Goal: Task Accomplishment & Management: Use online tool/utility

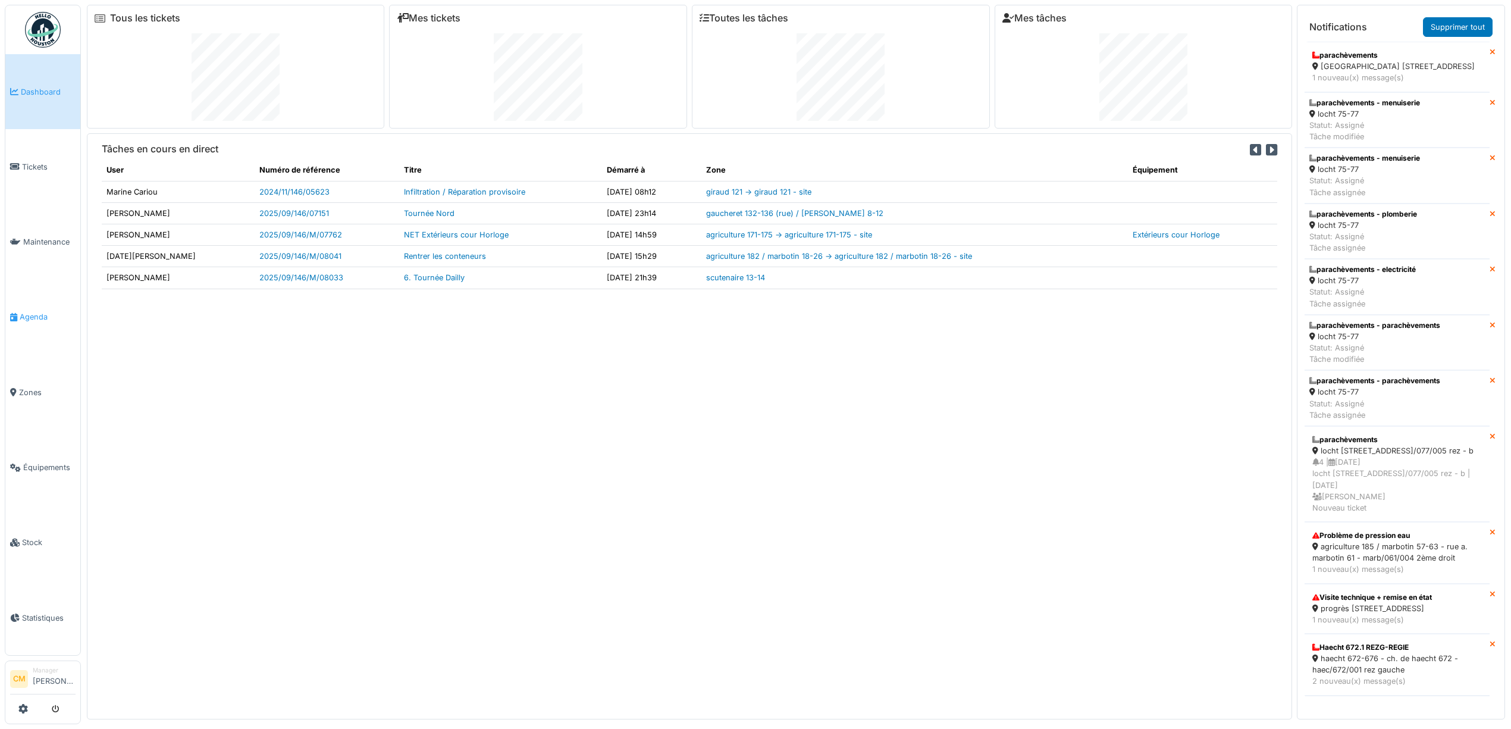
click at [36, 312] on span "Agenda" at bounding box center [48, 316] width 56 height 11
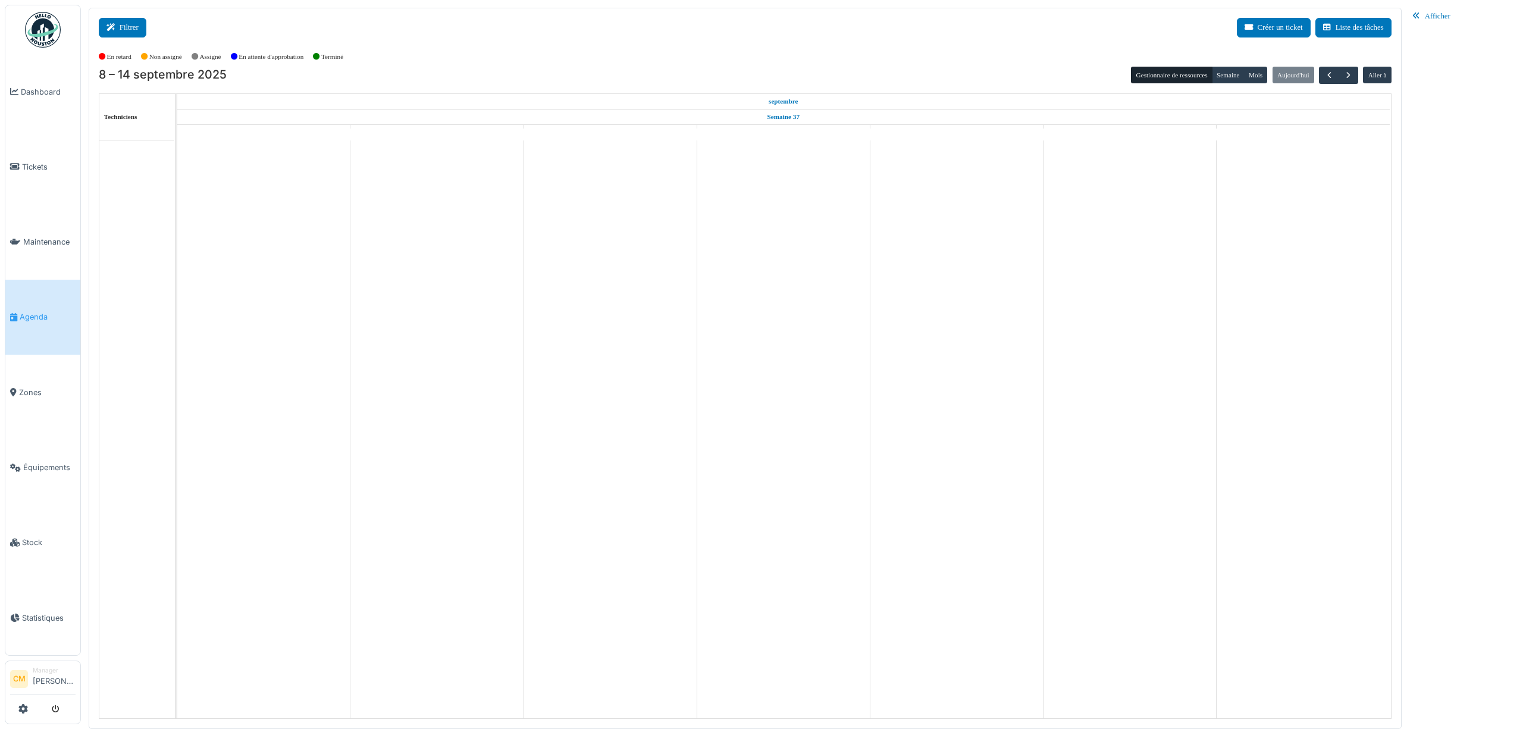
click at [118, 27] on icon at bounding box center [113, 28] width 13 height 8
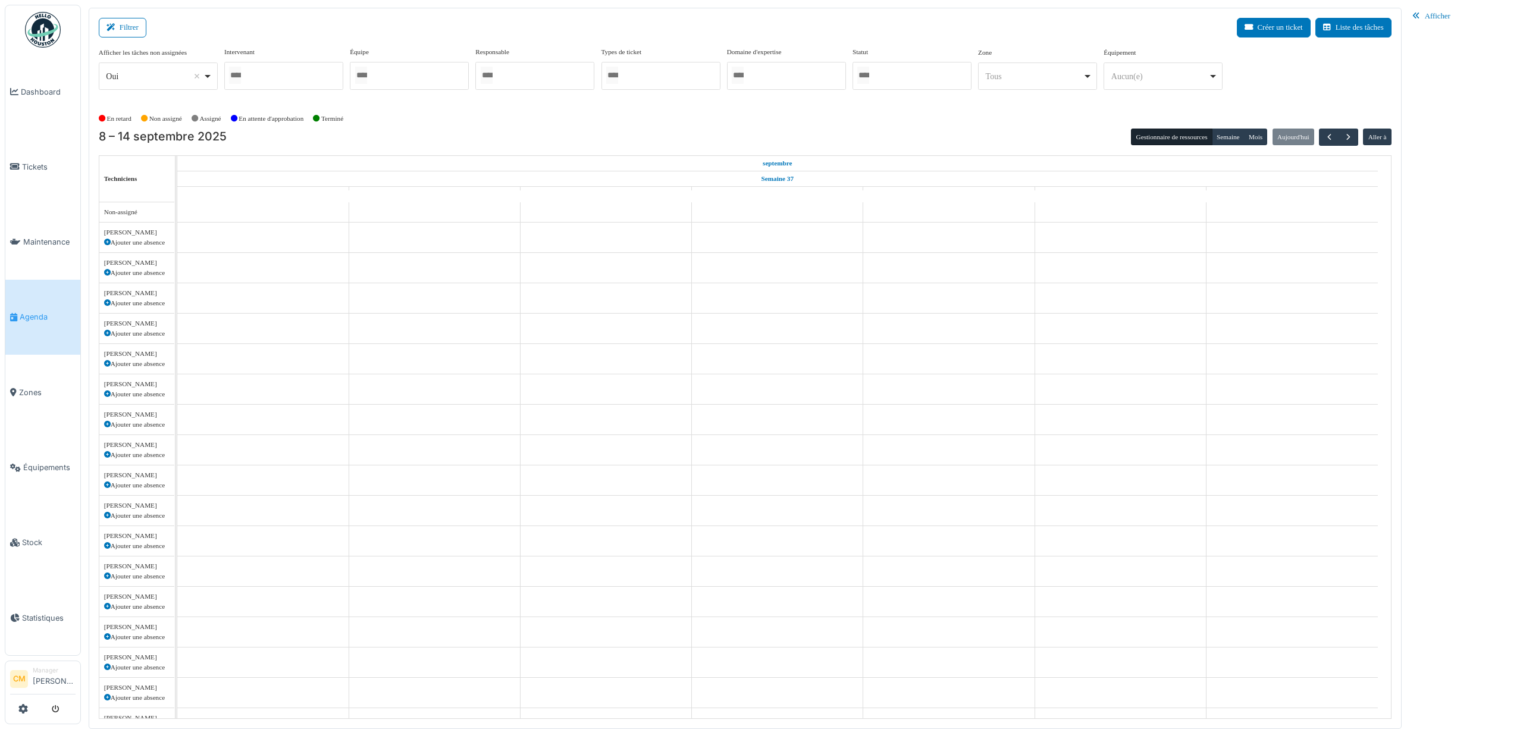
click at [377, 83] on div at bounding box center [409, 76] width 119 height 28
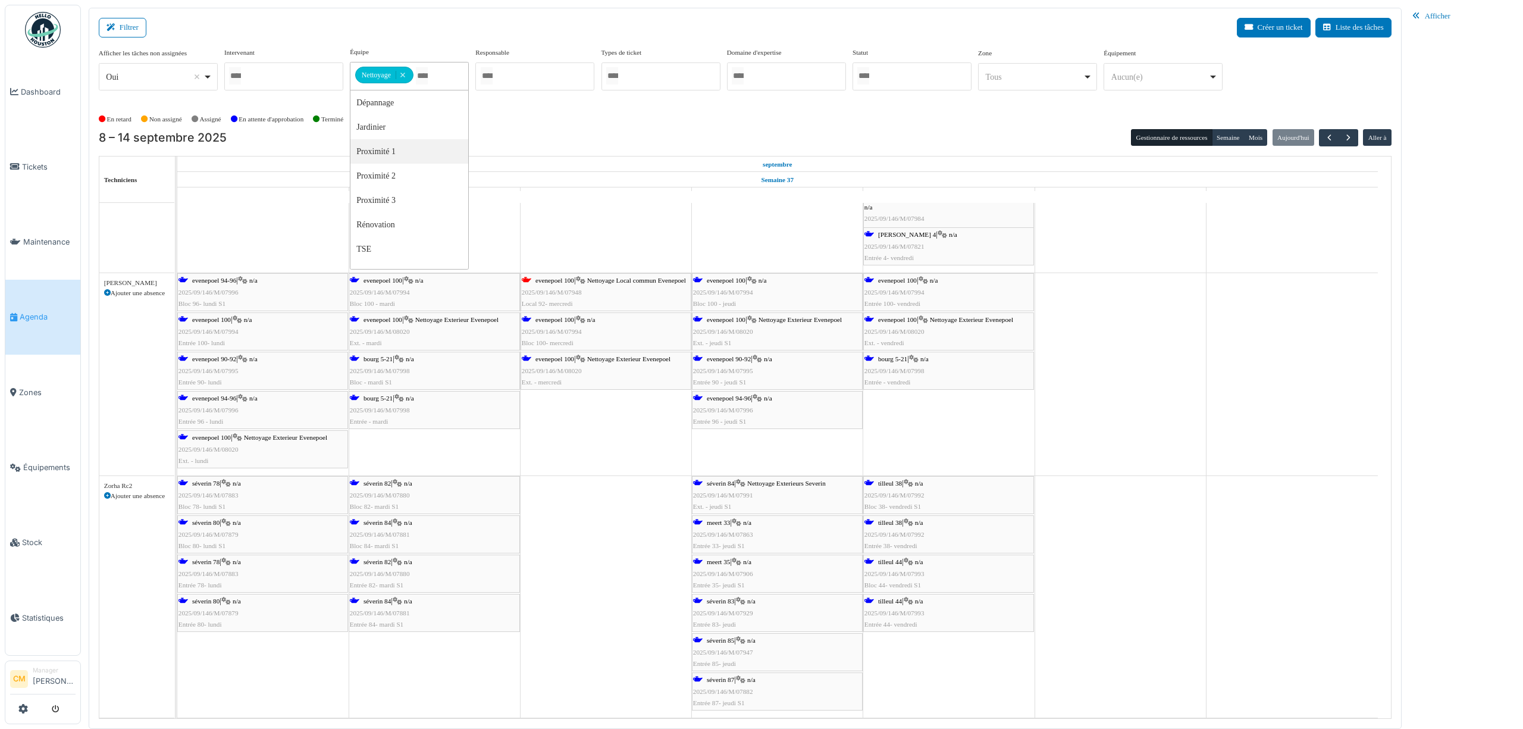
click at [895, 600] on span "tilleul 44" at bounding box center [890, 600] width 24 height 7
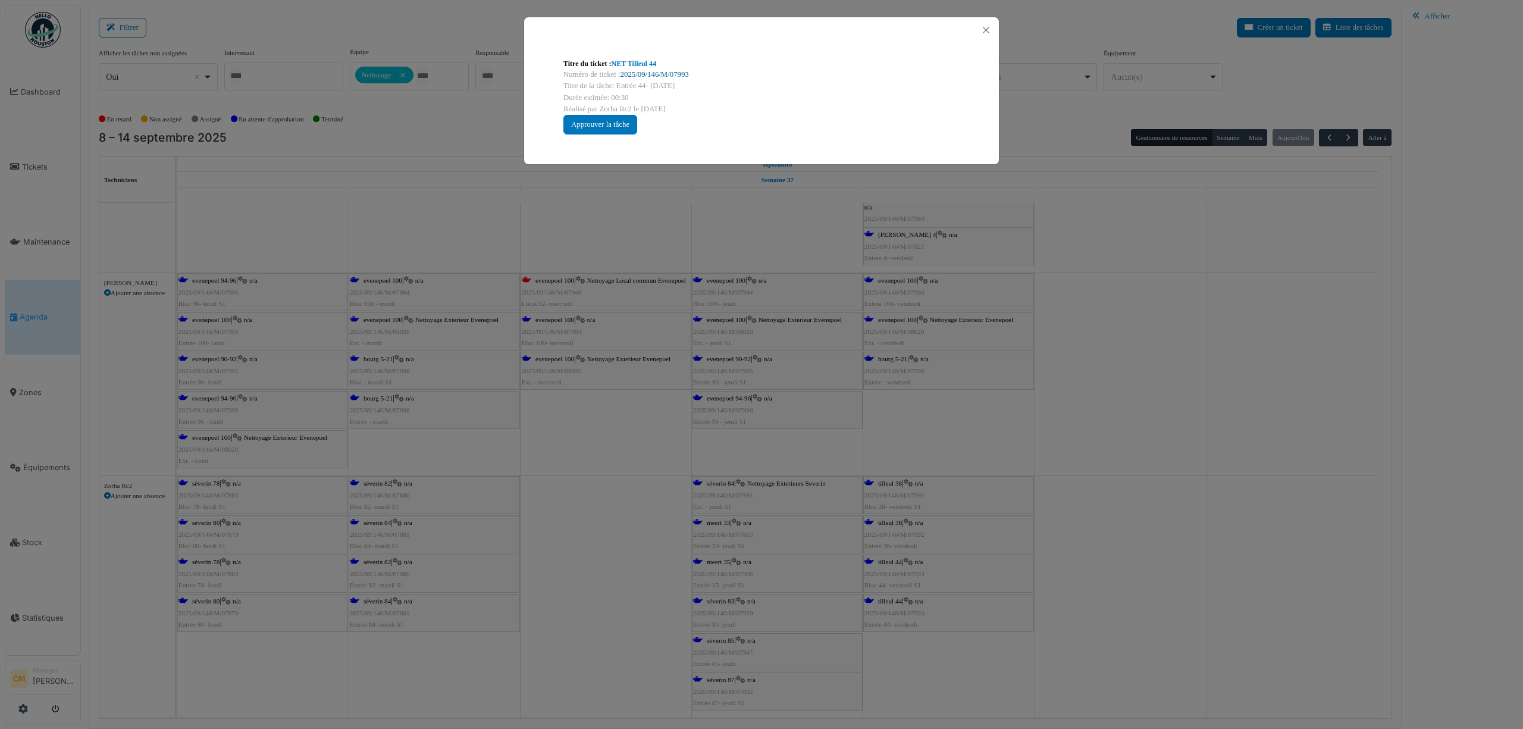
click at [656, 74] on link "2025/09/146/M/07993" at bounding box center [655, 74] width 68 height 8
click at [981, 32] on button "Close" at bounding box center [986, 30] width 16 height 16
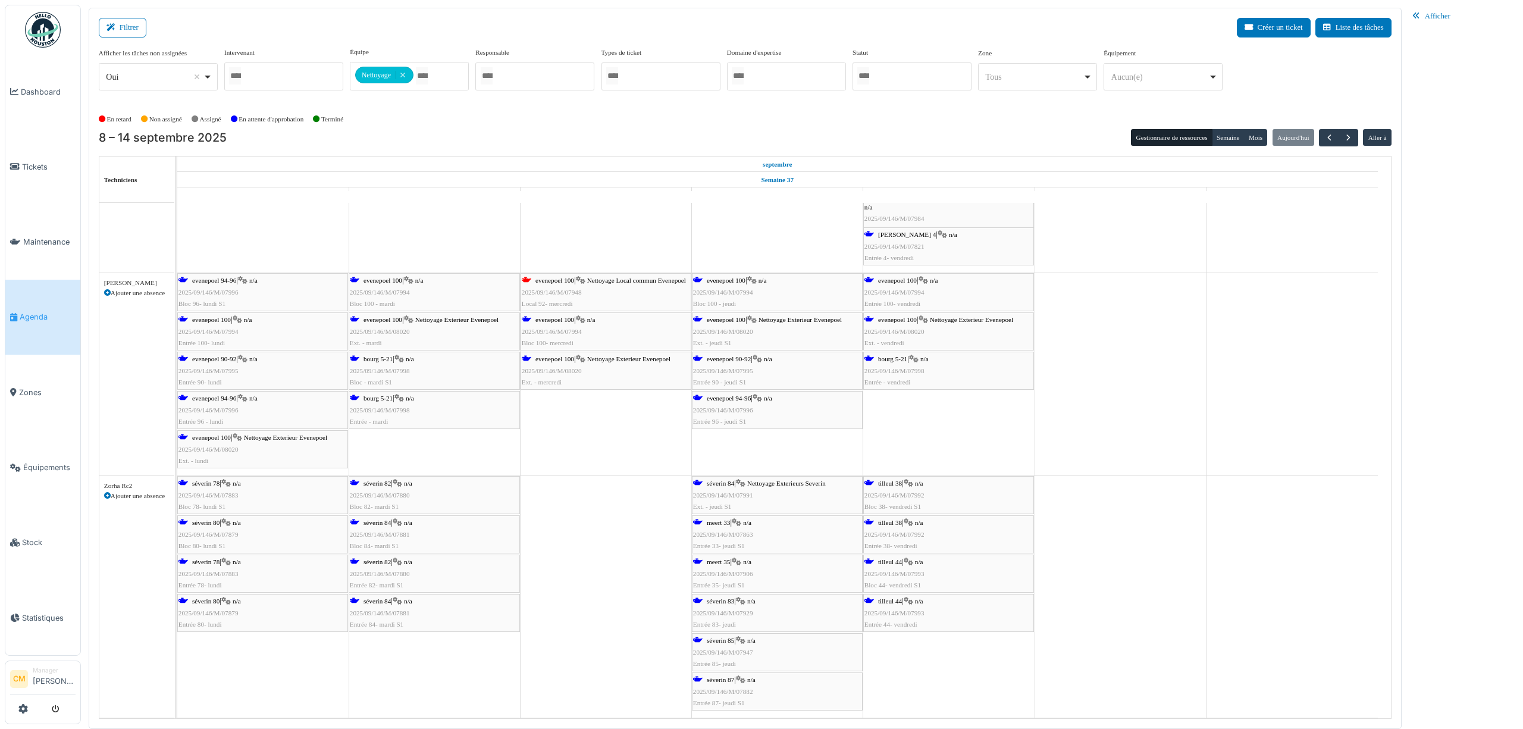
click at [895, 524] on span "tilleul 38" at bounding box center [890, 522] width 24 height 7
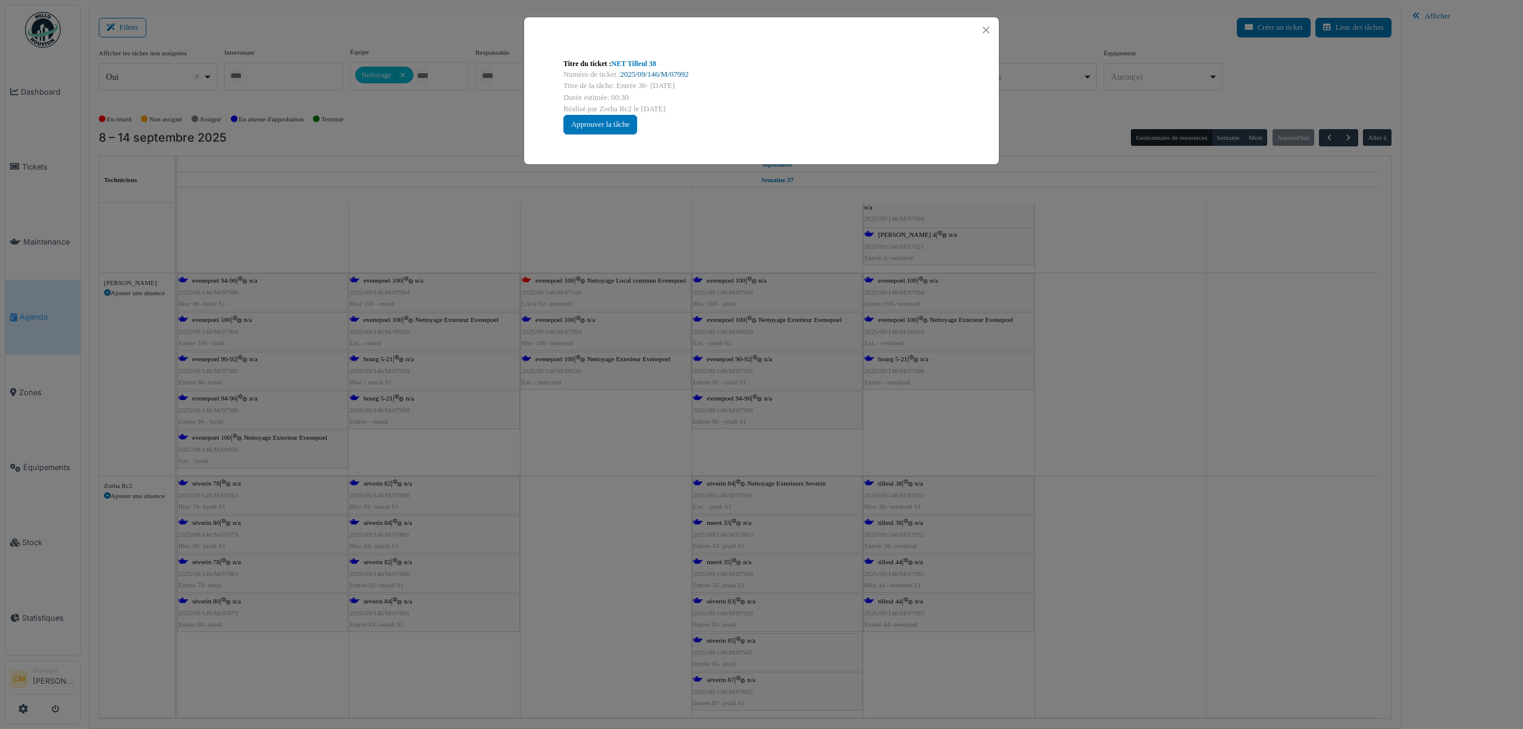
click at [685, 71] on link "2025/09/146/M/07992" at bounding box center [655, 74] width 68 height 8
click at [989, 29] on button "Close" at bounding box center [986, 30] width 16 height 16
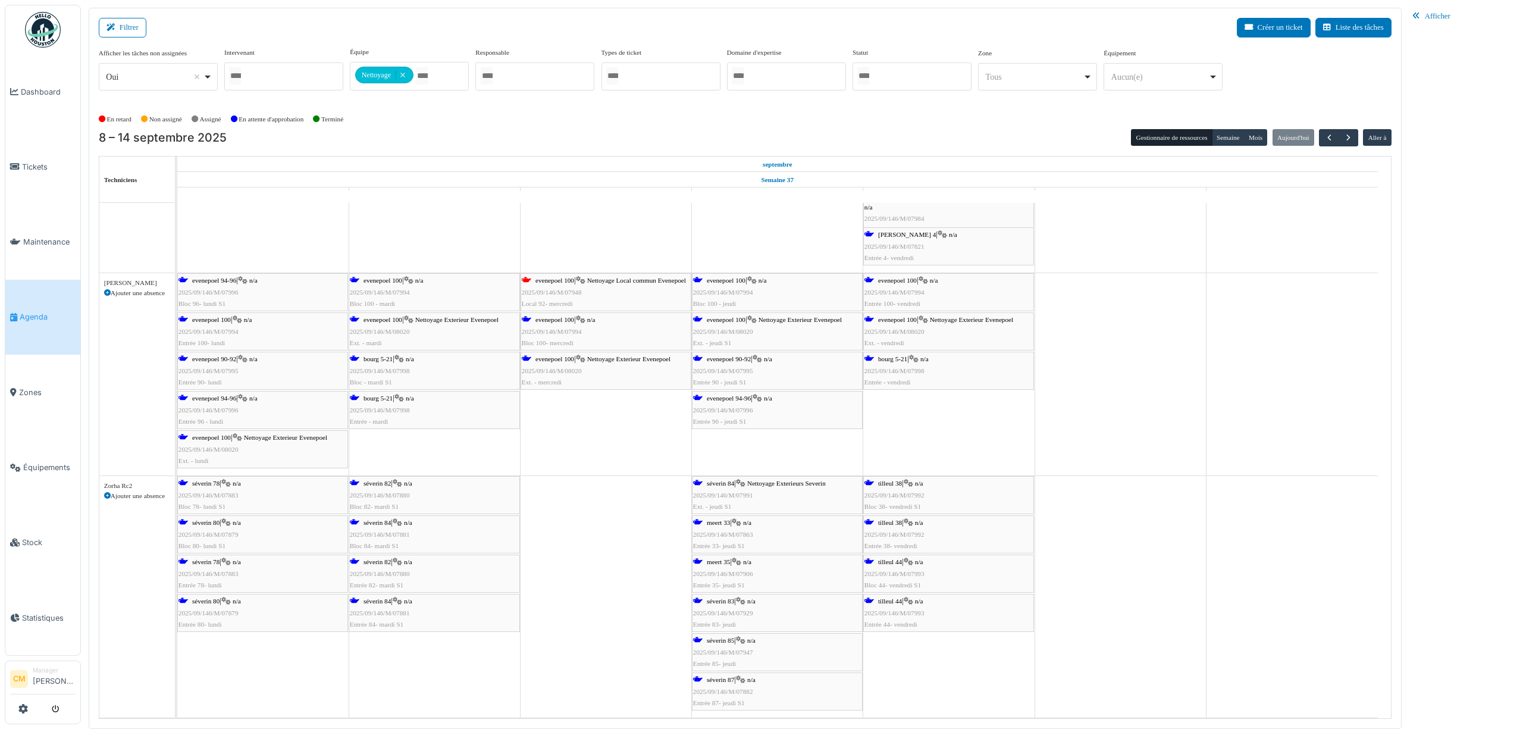
click at [727, 679] on span "séverin 87" at bounding box center [720, 679] width 27 height 7
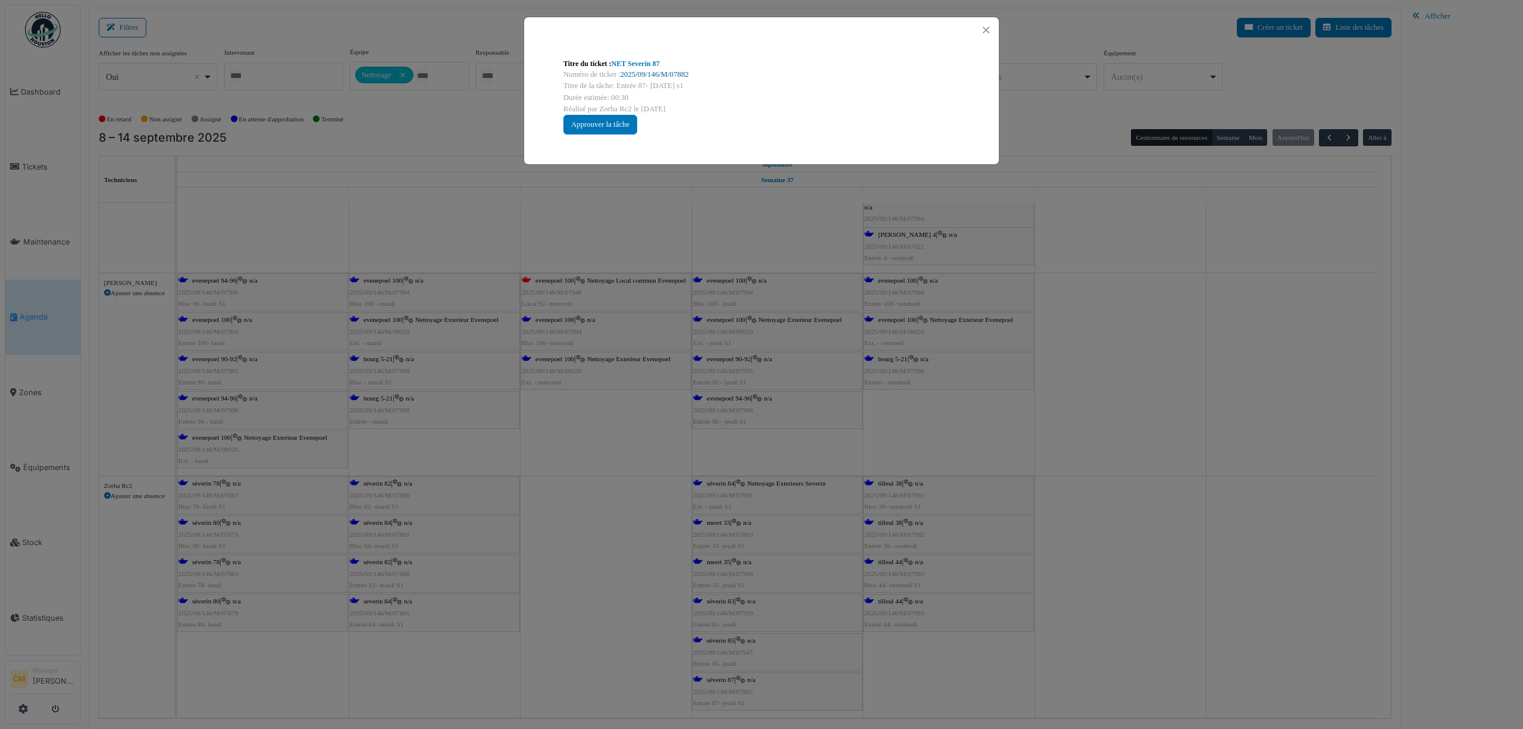
click at [676, 74] on link "2025/09/146/M/07882" at bounding box center [655, 74] width 68 height 8
click at [983, 33] on button "Close" at bounding box center [986, 30] width 16 height 16
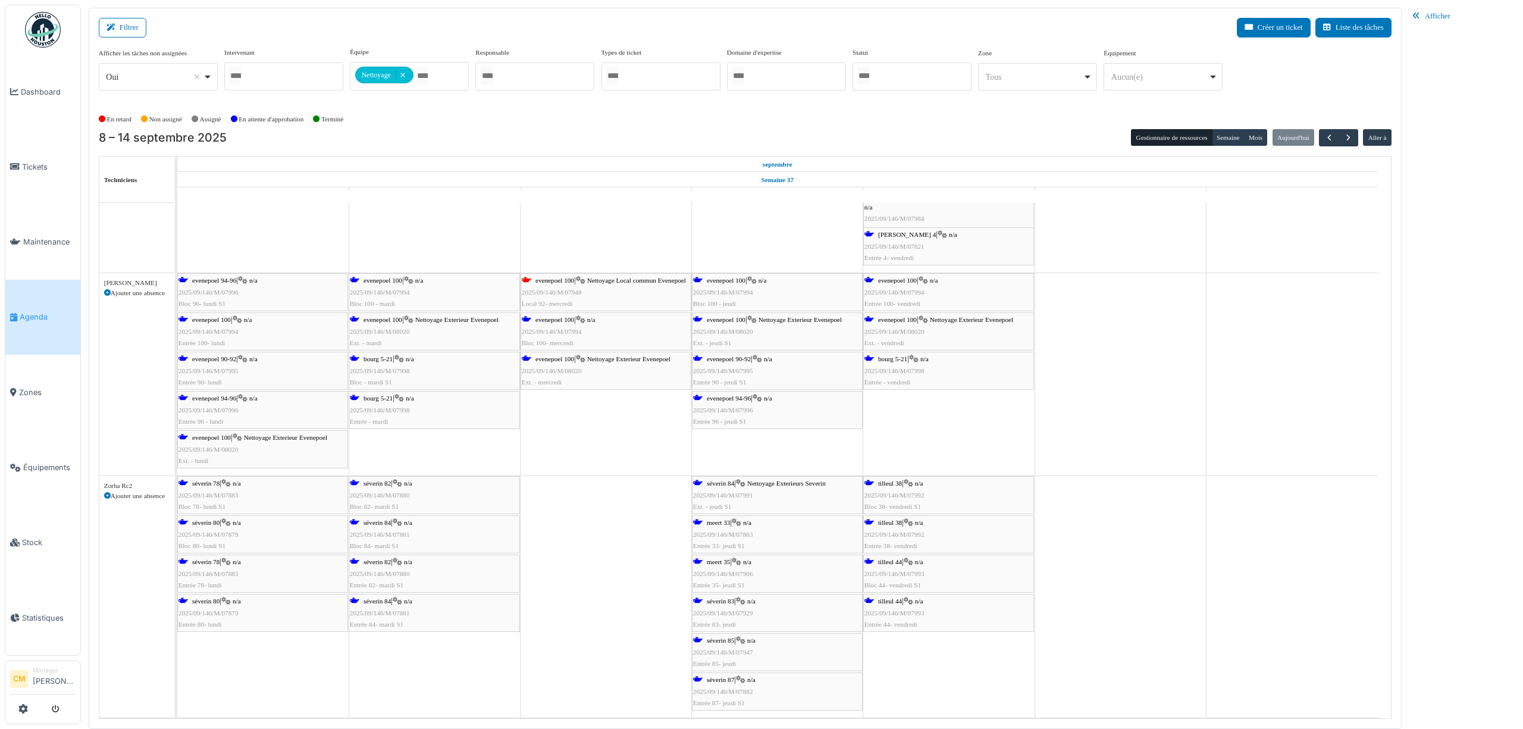
click at [729, 654] on span "2025/09/146/M/07947" at bounding box center [723, 652] width 60 height 7
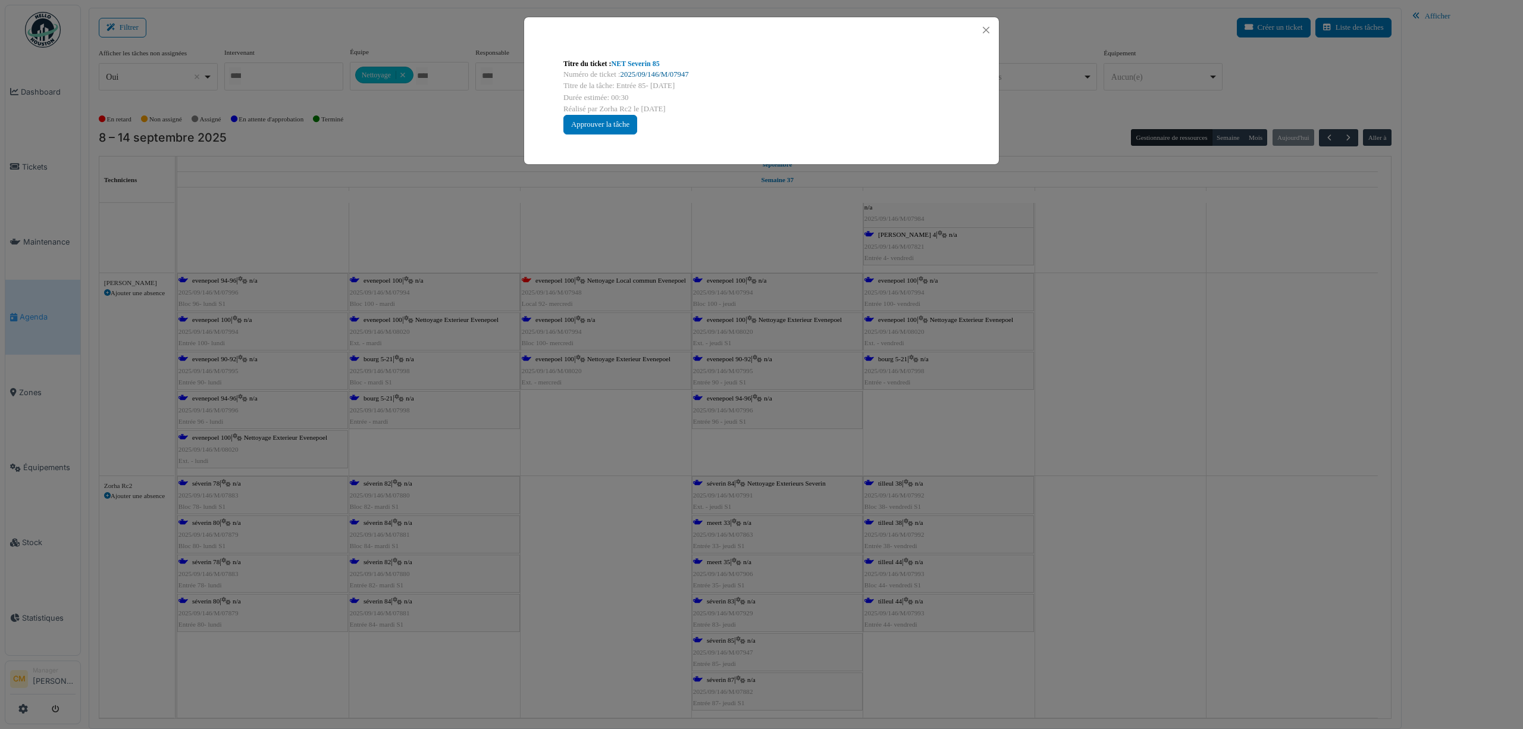
click at [637, 77] on link "2025/09/146/M/07947" at bounding box center [655, 74] width 68 height 8
click at [986, 30] on button "Close" at bounding box center [986, 30] width 16 height 16
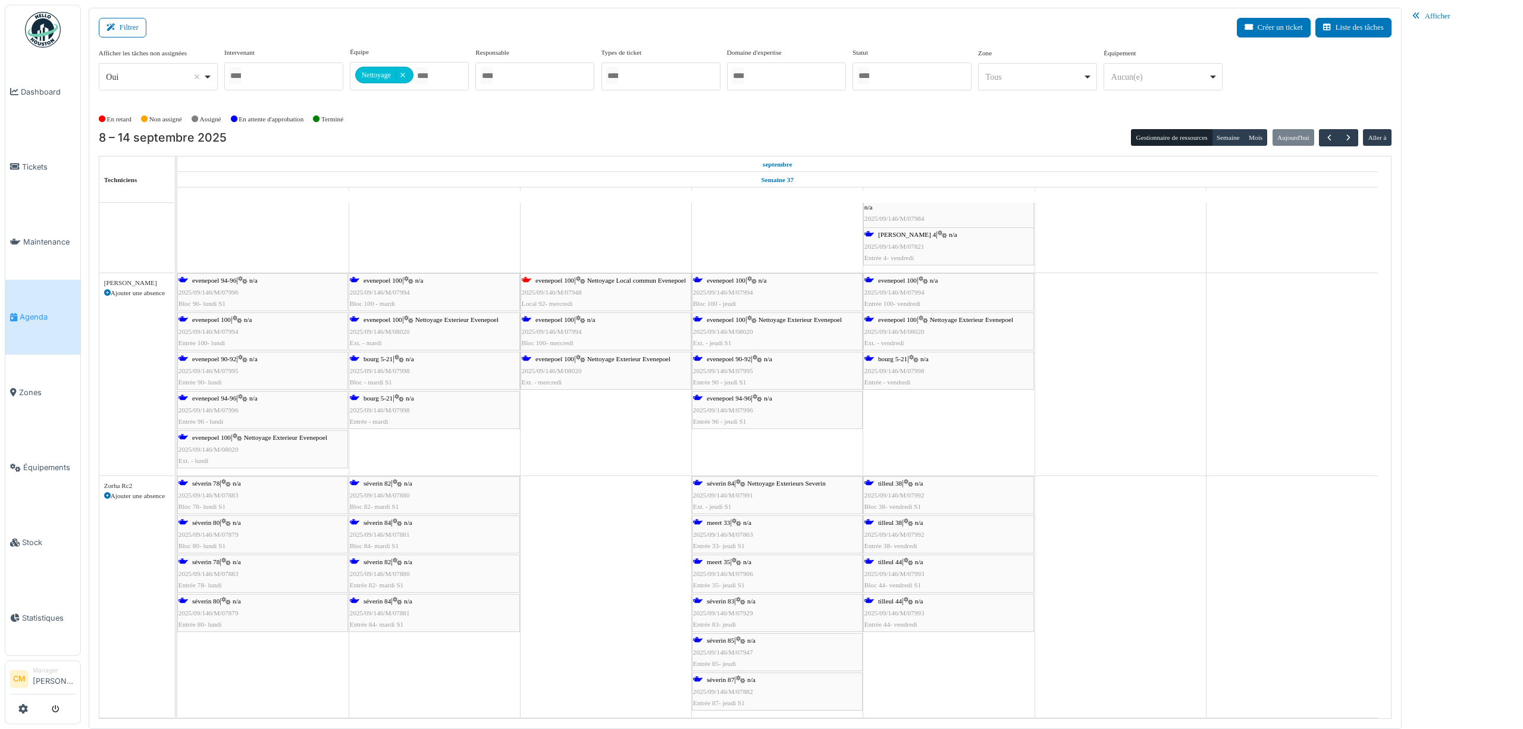
click at [717, 612] on span "2025/09/146/M/07929" at bounding box center [723, 612] width 60 height 7
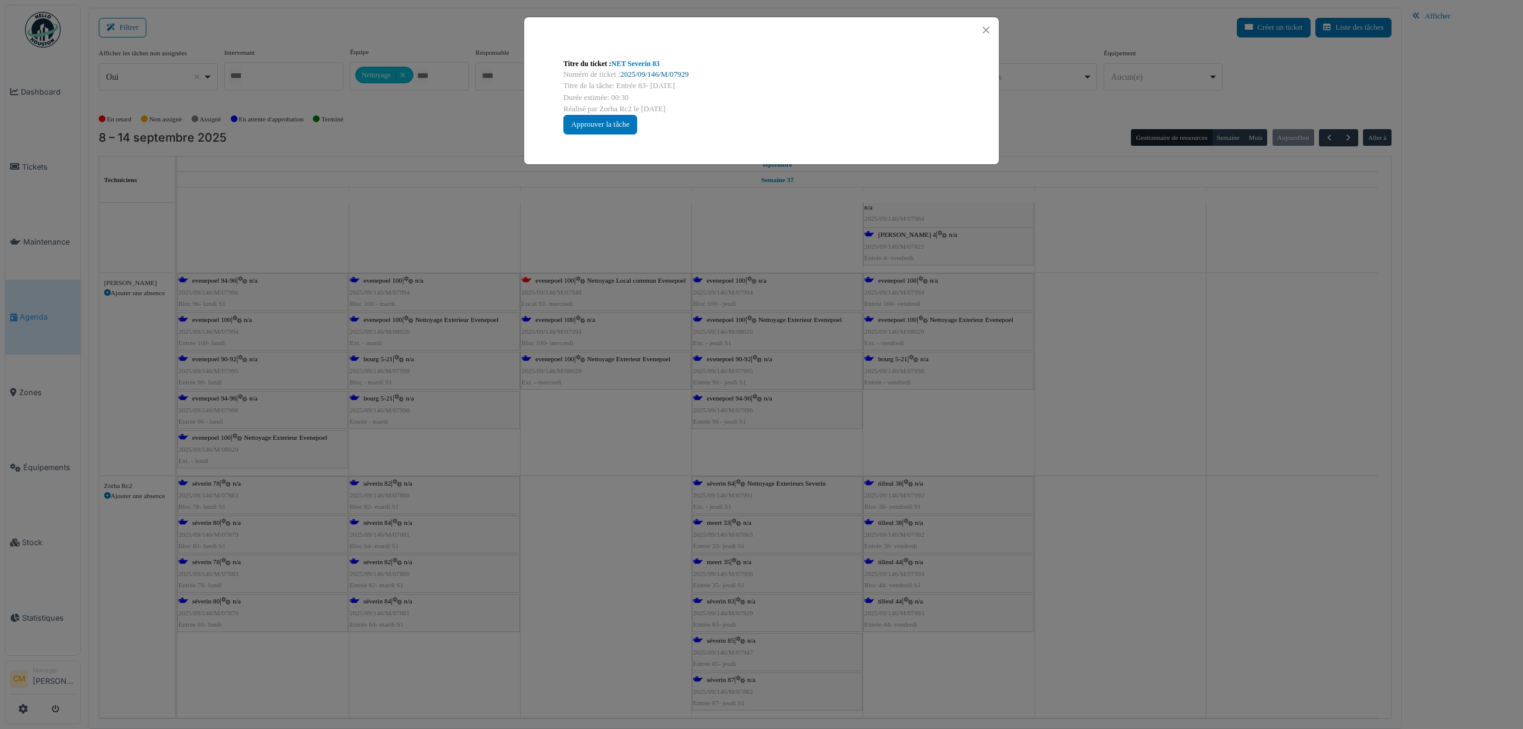
click at [662, 71] on link "2025/09/146/M/07929" at bounding box center [655, 74] width 68 height 8
click at [743, 574] on div "Titre du ticket : NET Severin 83 Numéro de ticket : 2025/09/146/M/07929 Titre d…" at bounding box center [761, 364] width 1523 height 729
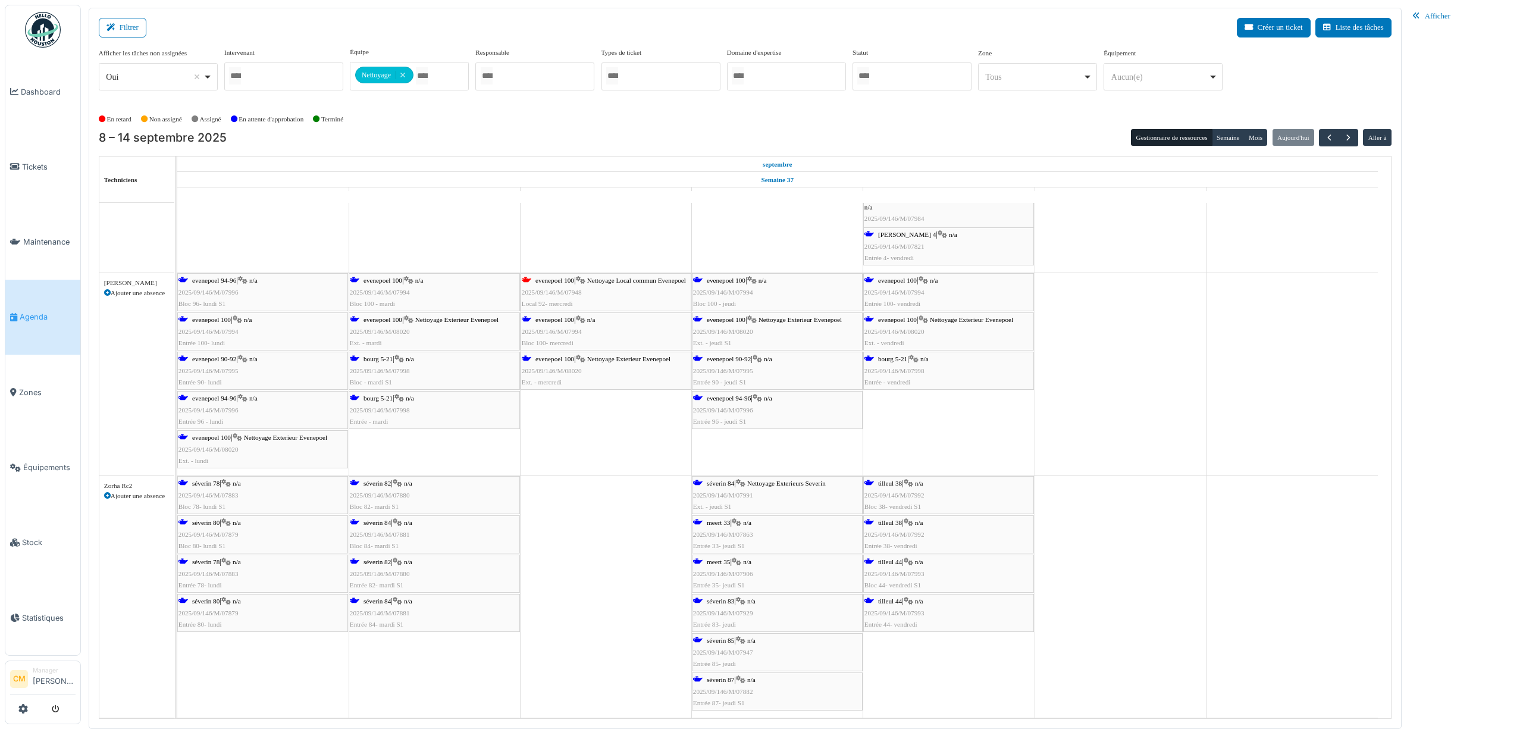
click at [743, 574] on span "2025/09/146/M/07906" at bounding box center [723, 573] width 60 height 7
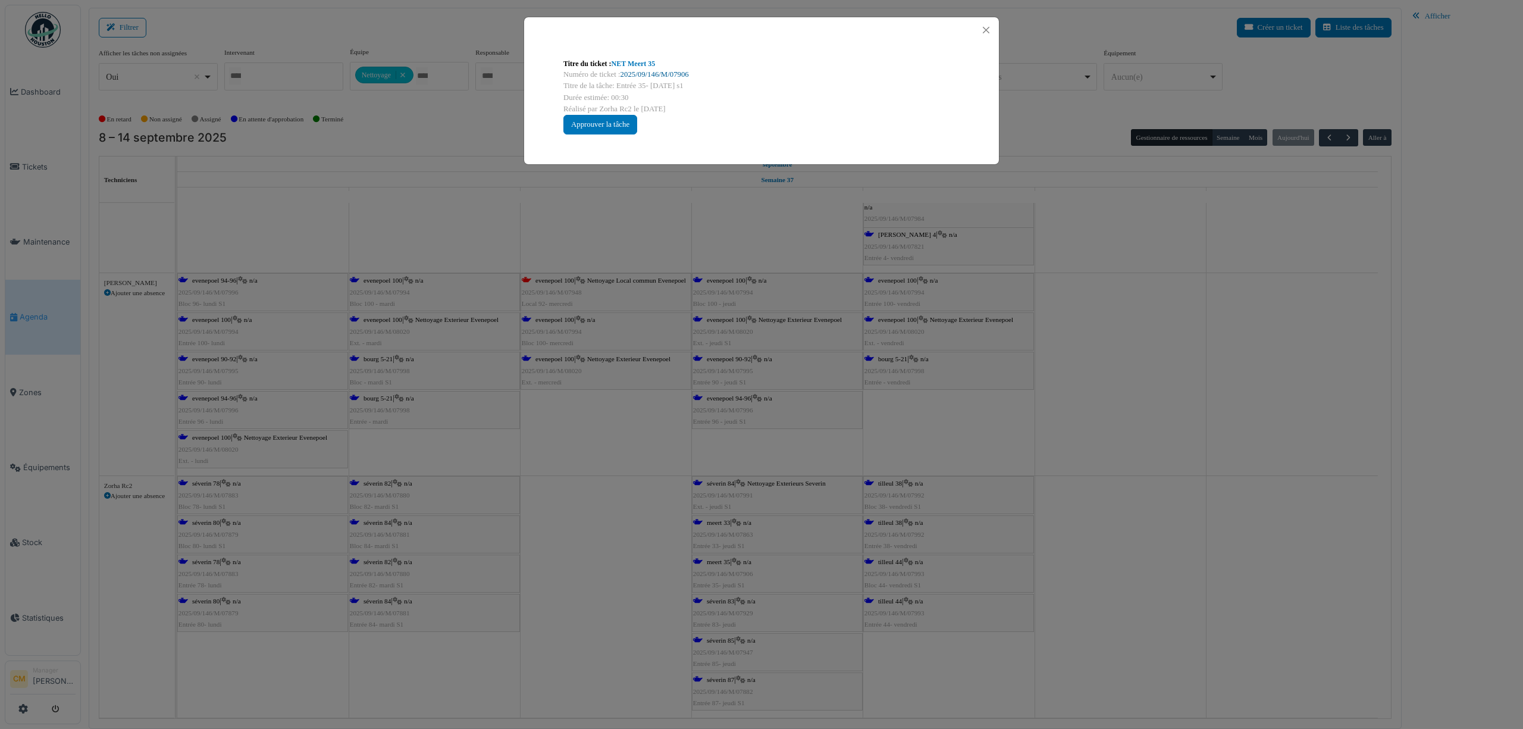
click at [657, 79] on link "2025/09/146/M/07906" at bounding box center [655, 74] width 68 height 8
click at [986, 30] on button "Close" at bounding box center [986, 30] width 16 height 16
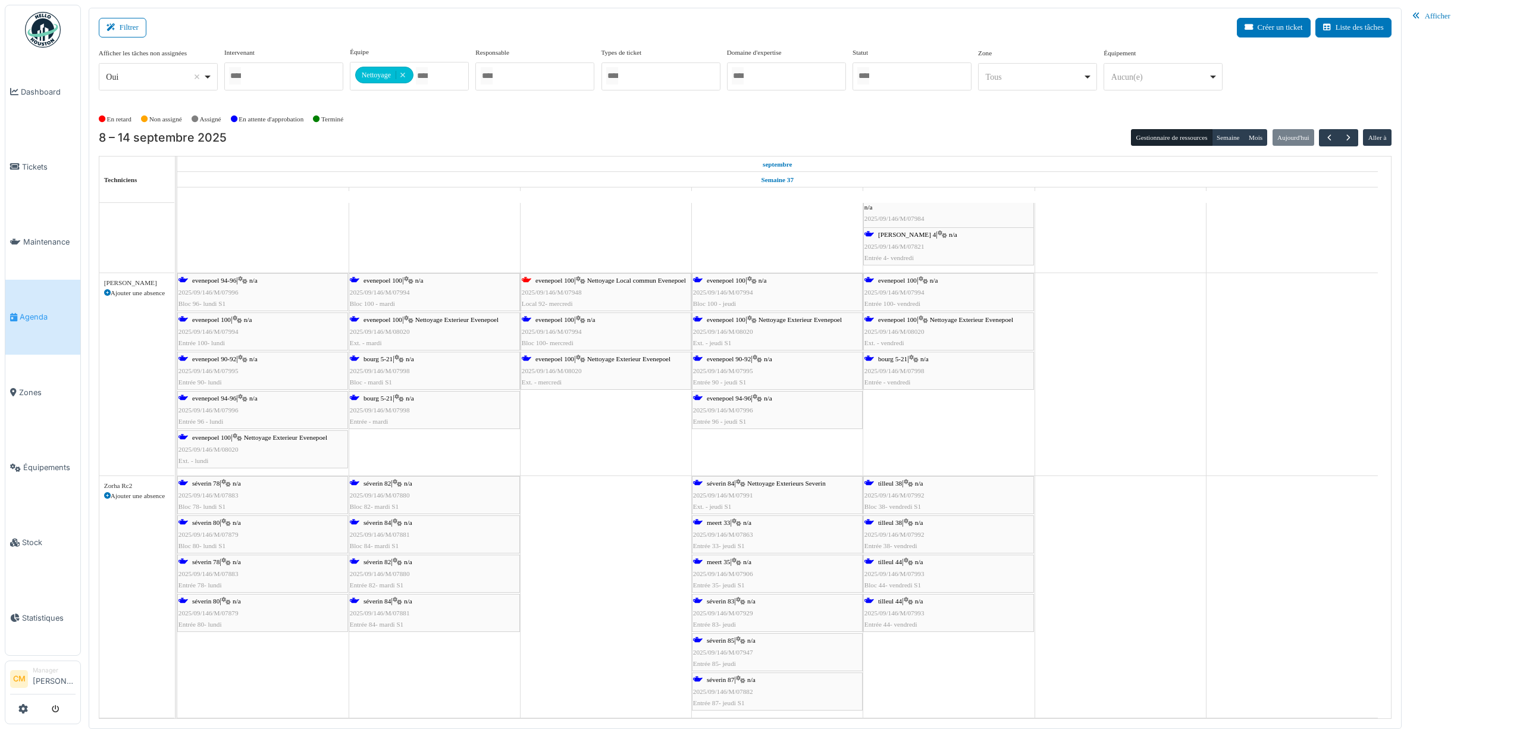
click at [731, 496] on span "2025/09/146/M/07991" at bounding box center [723, 494] width 60 height 7
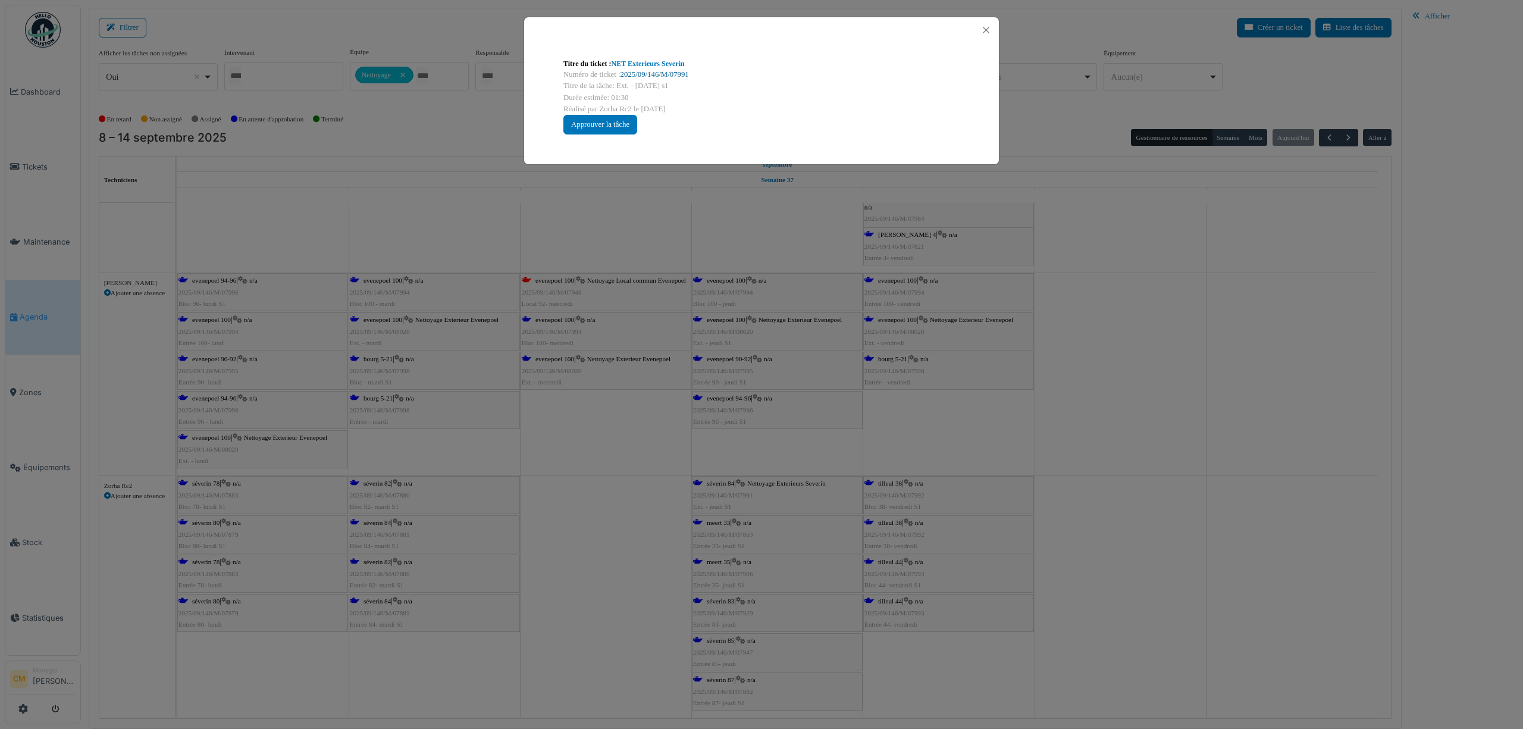
click at [651, 74] on link "2025/09/146/M/07991" at bounding box center [655, 74] width 68 height 8
click at [991, 20] on div at bounding box center [761, 30] width 475 height 26
click at [989, 25] on button "Close" at bounding box center [986, 30] width 16 height 16
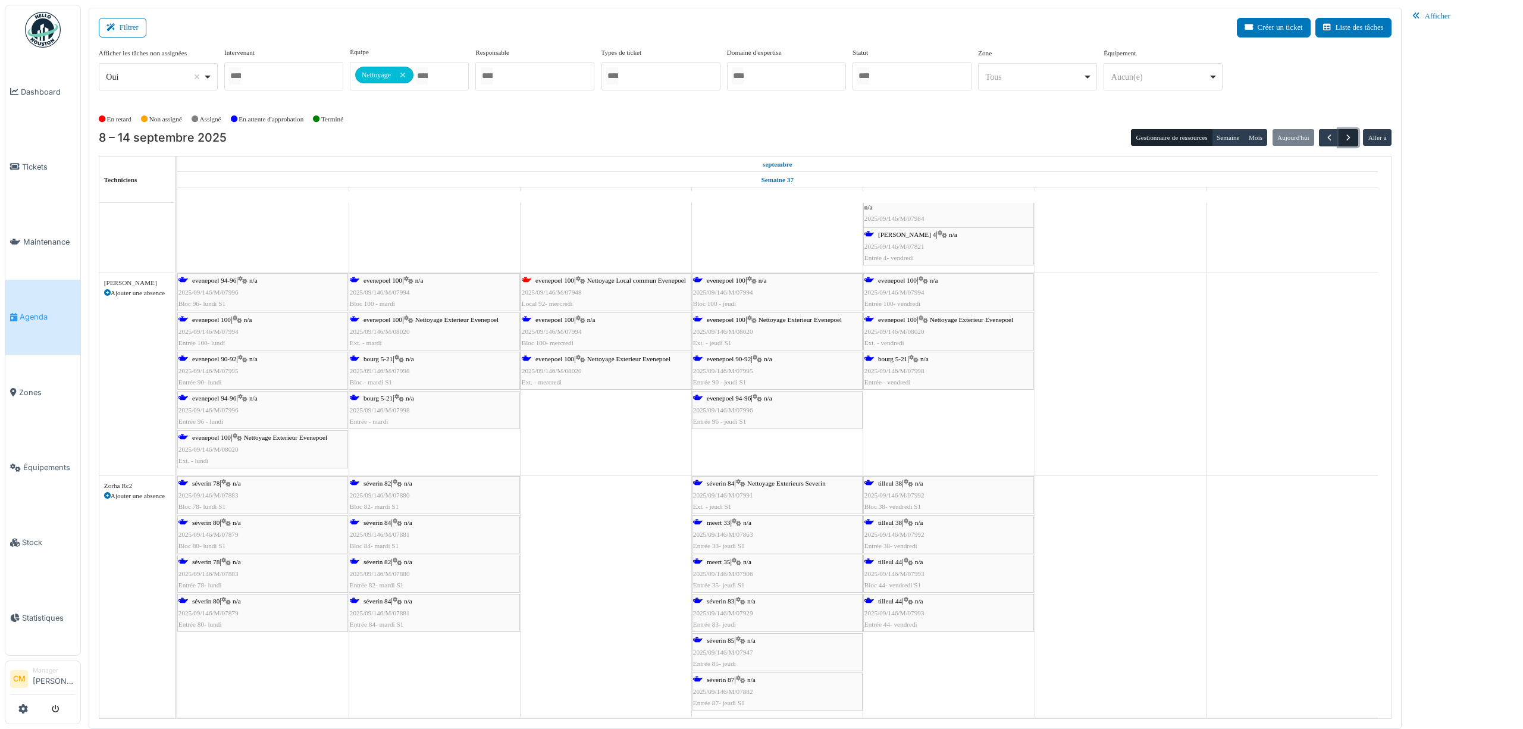
click at [1348, 142] on span "button" at bounding box center [1349, 138] width 10 height 10
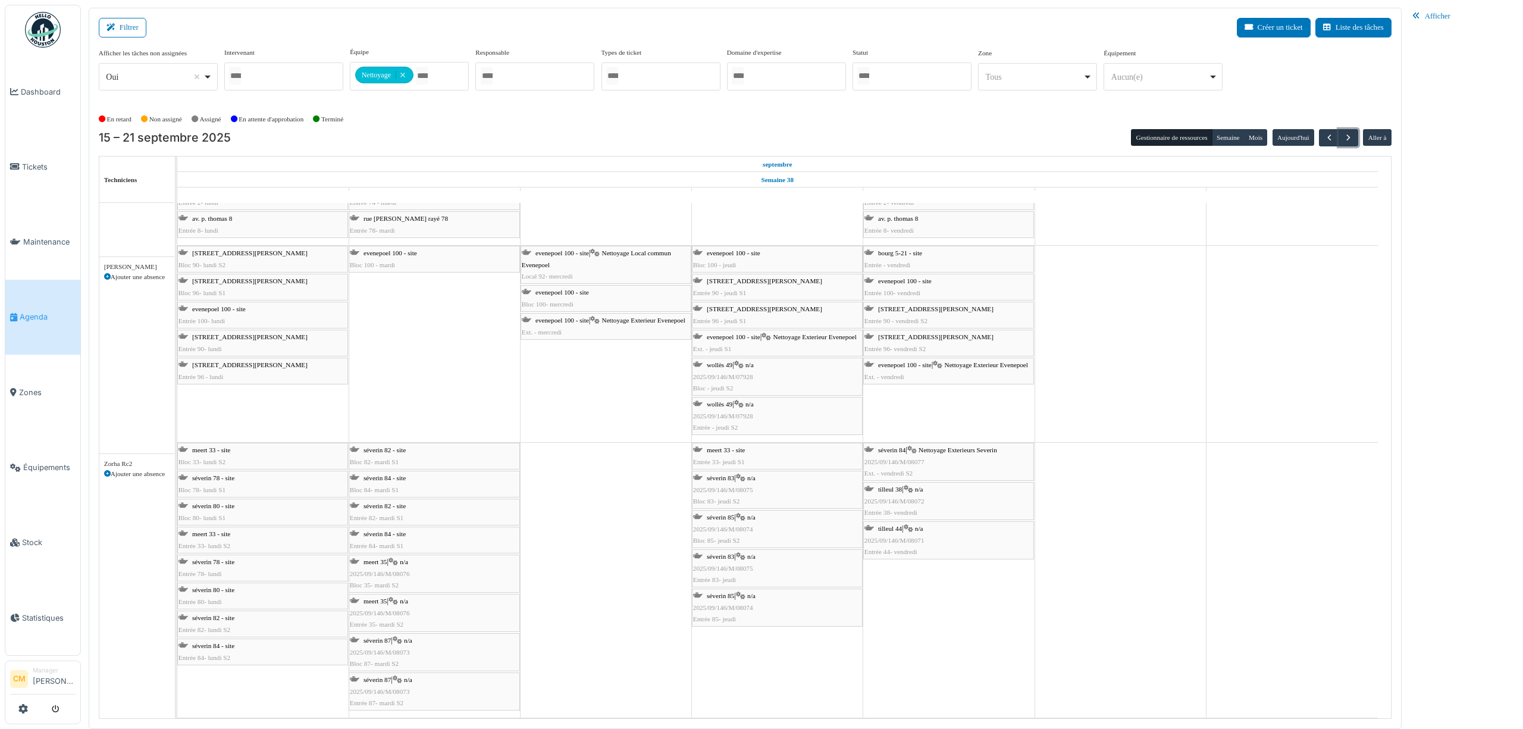
scroll to position [3376, 0]
click at [1326, 144] on button "button" at bounding box center [1329, 137] width 20 height 17
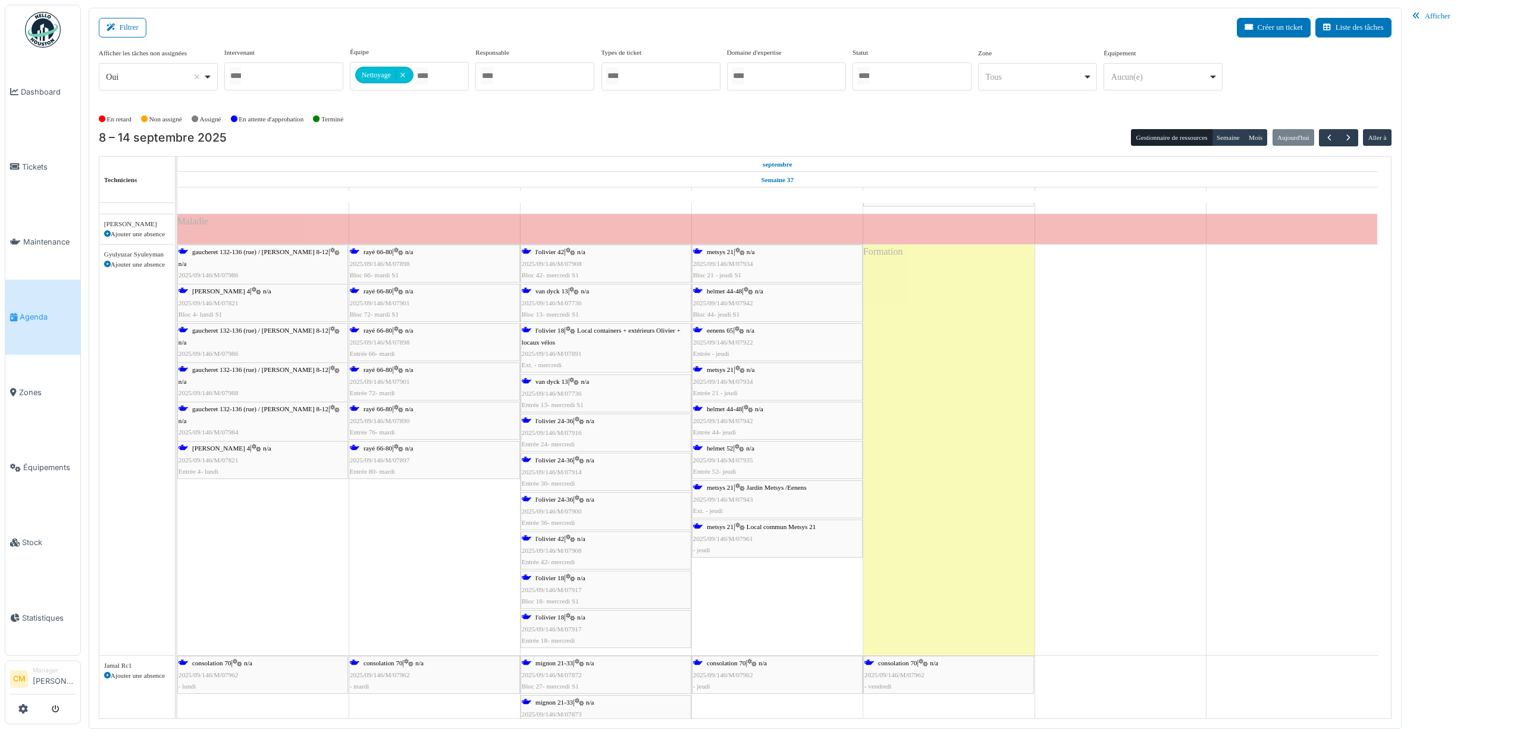
scroll to position [634, 0]
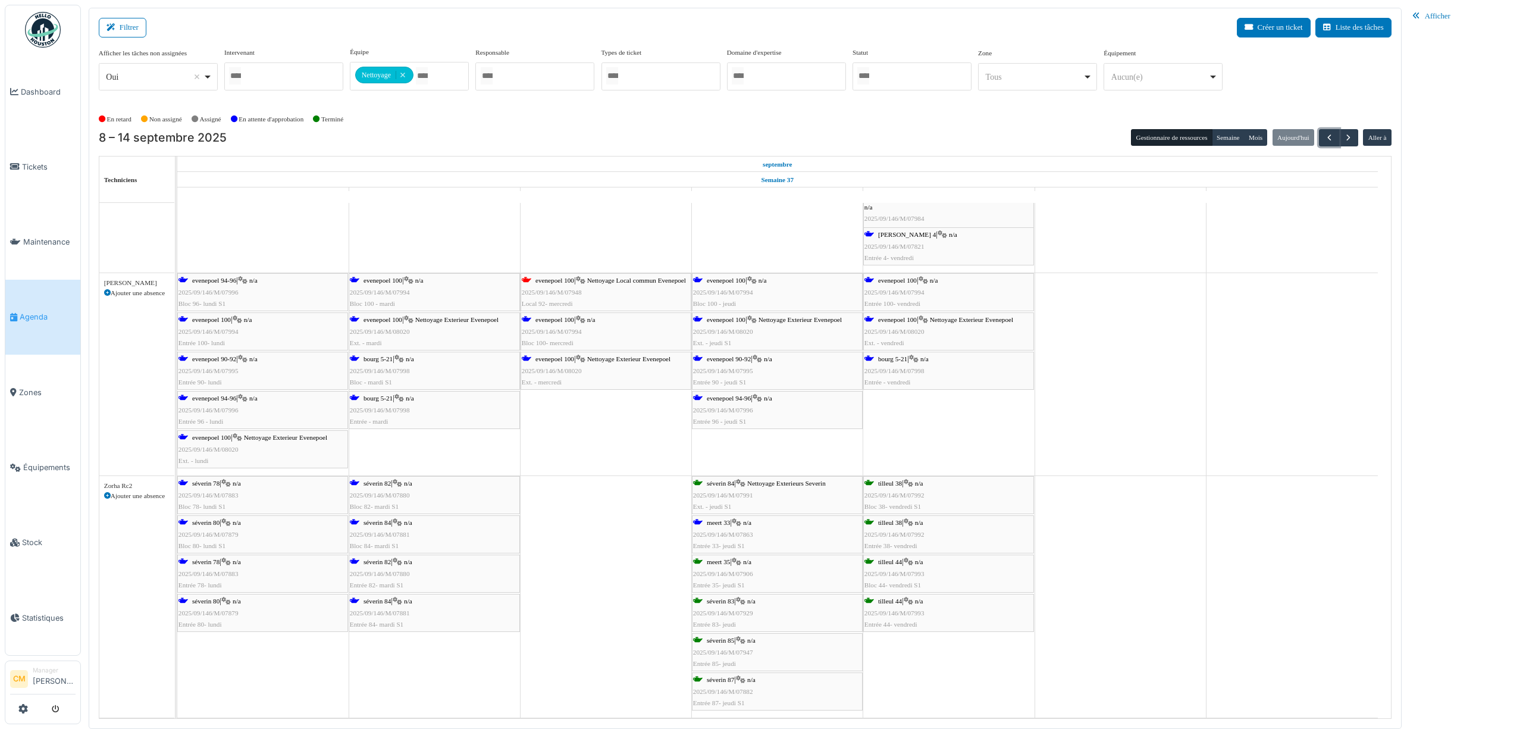
click at [731, 531] on span "2025/09/146/M/07863" at bounding box center [723, 534] width 60 height 7
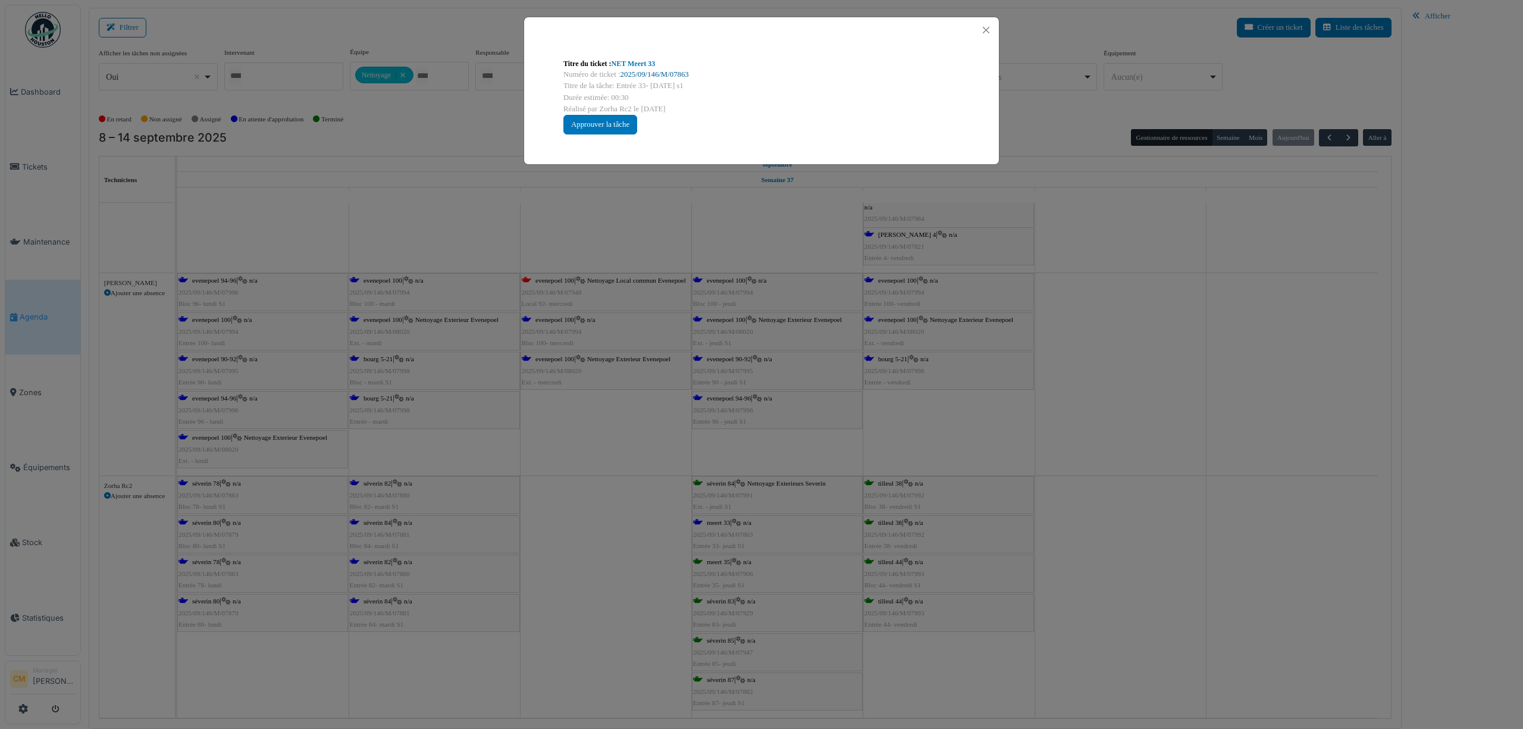
click at [653, 75] on link "2025/09/146/M/07863" at bounding box center [655, 74] width 68 height 8
click at [984, 31] on button "Close" at bounding box center [986, 30] width 16 height 16
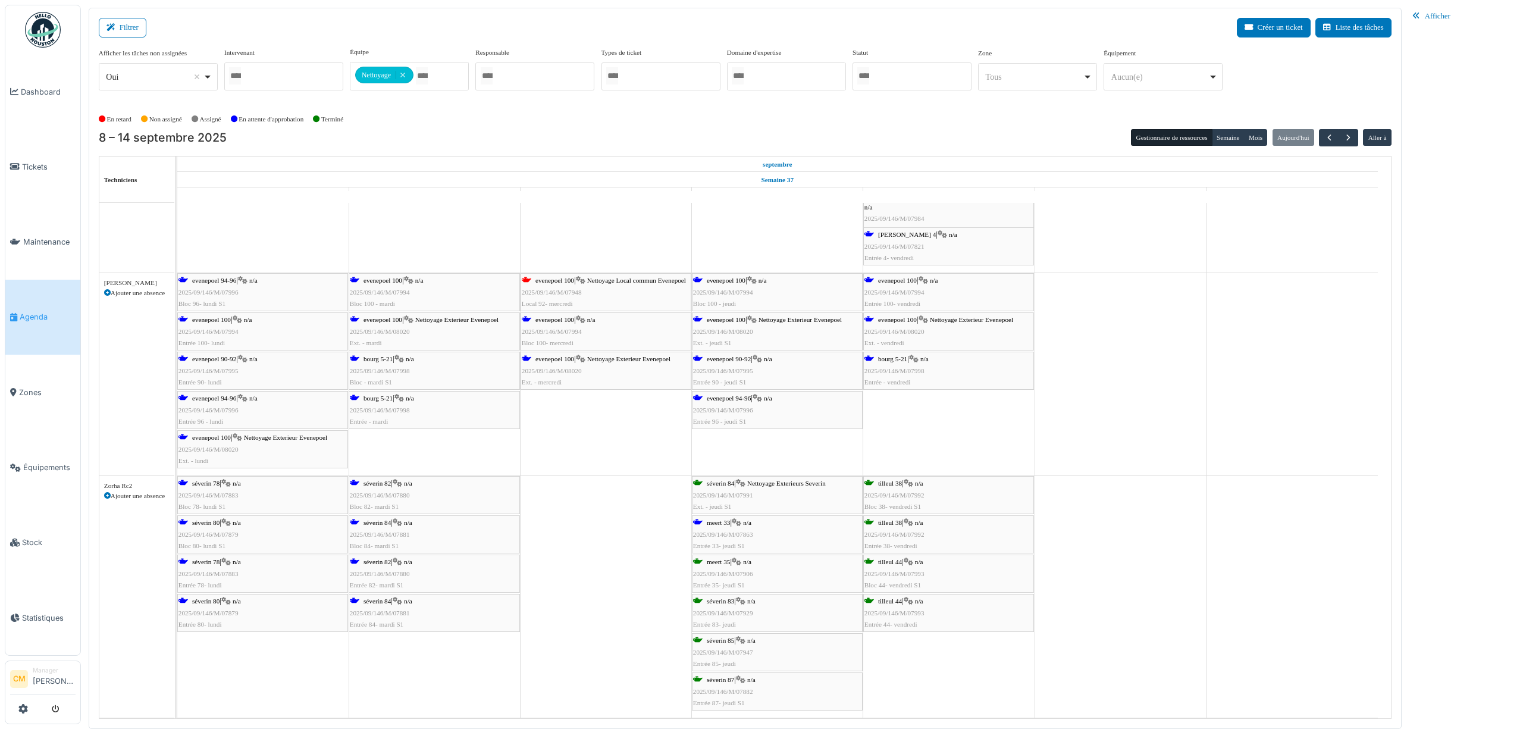
click at [369, 496] on span "2025/09/146/M/07880" at bounding box center [380, 494] width 60 height 7
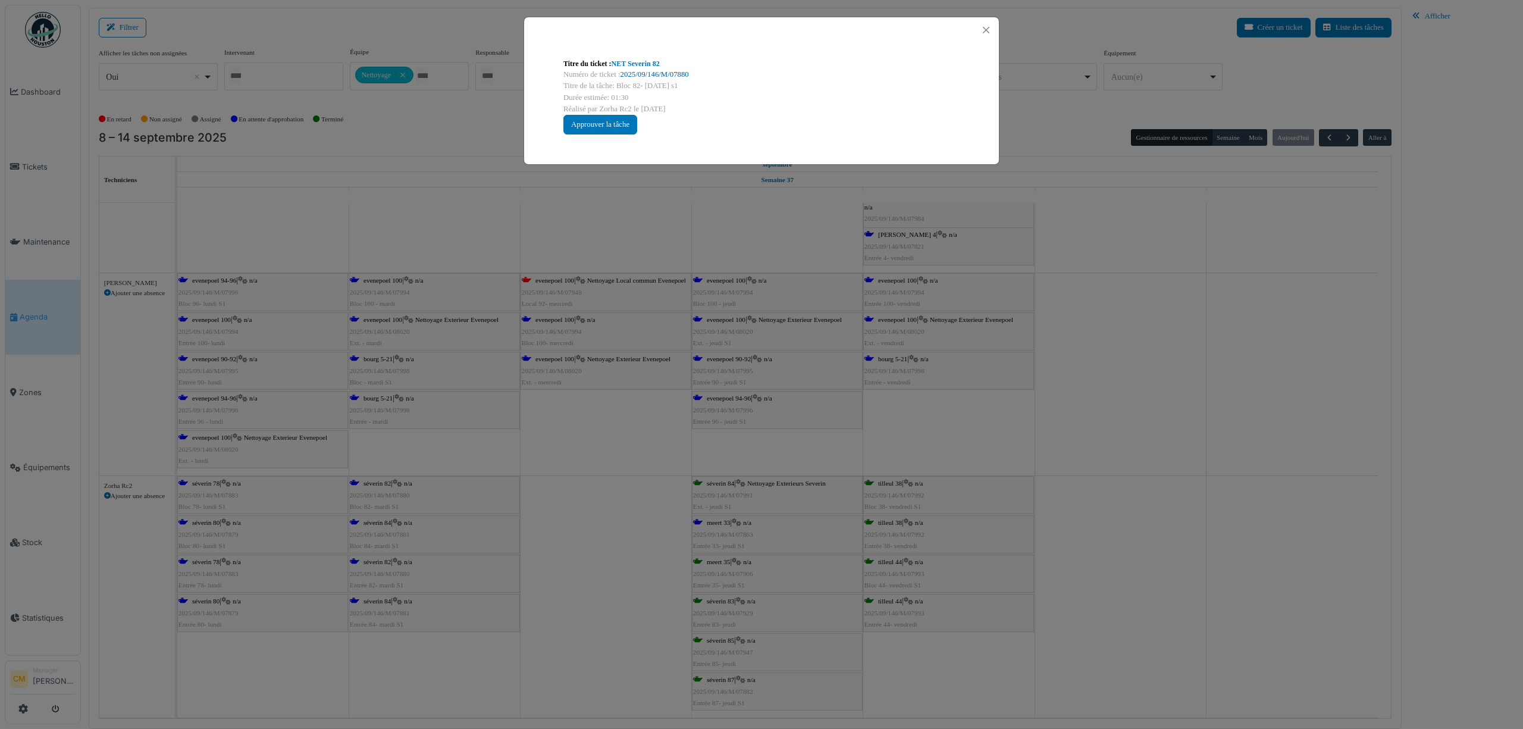
click at [677, 71] on link "2025/09/146/M/07880" at bounding box center [655, 74] width 68 height 8
click at [386, 522] on div "Titre du ticket : NET Severin 82 Numéro de ticket : 2025/09/146/M/07880 Titre d…" at bounding box center [761, 364] width 1523 height 729
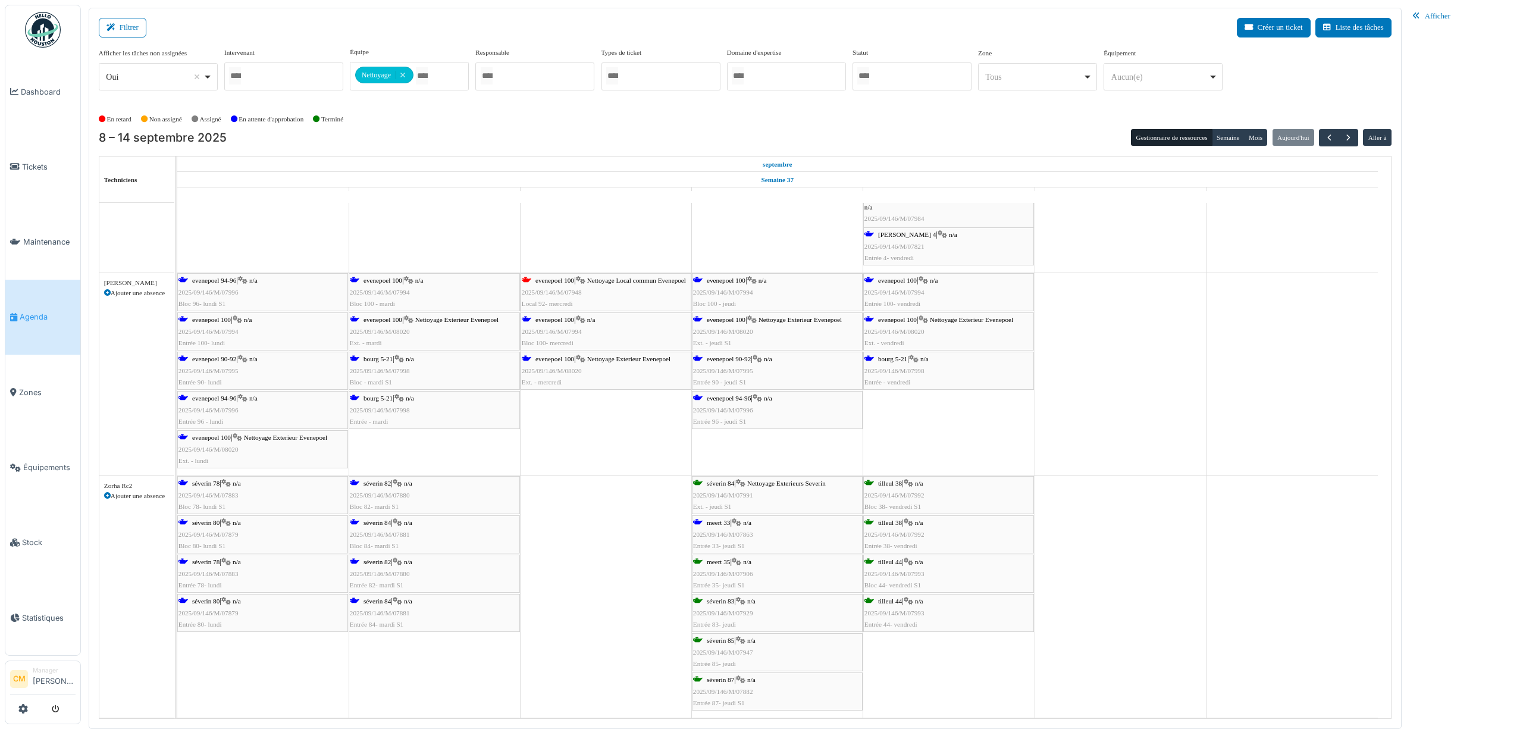
click at [377, 526] on span "séverin 84" at bounding box center [377, 522] width 27 height 7
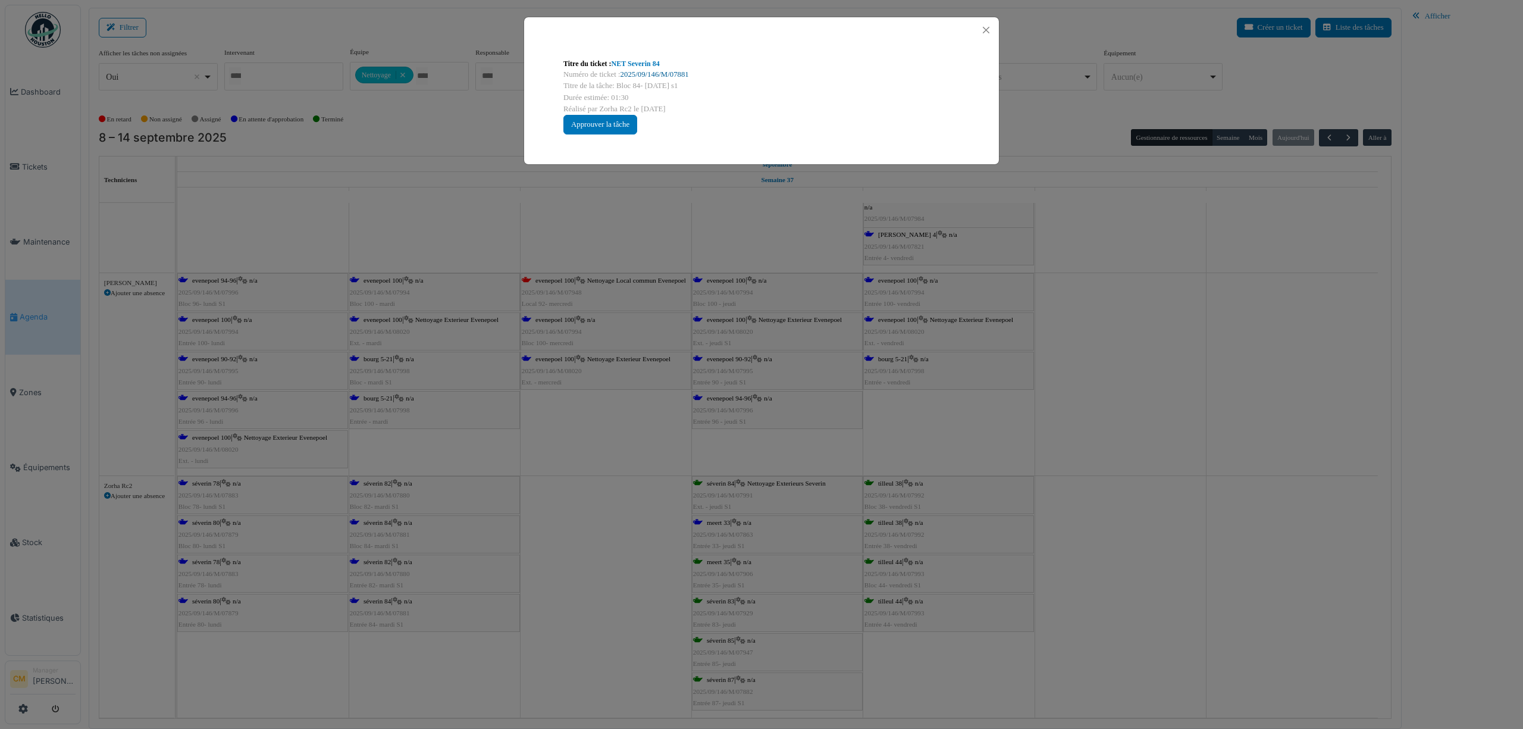
click at [677, 72] on link "2025/09/146/M/07881" at bounding box center [655, 74] width 68 height 8
click at [984, 27] on button "Close" at bounding box center [986, 30] width 16 height 16
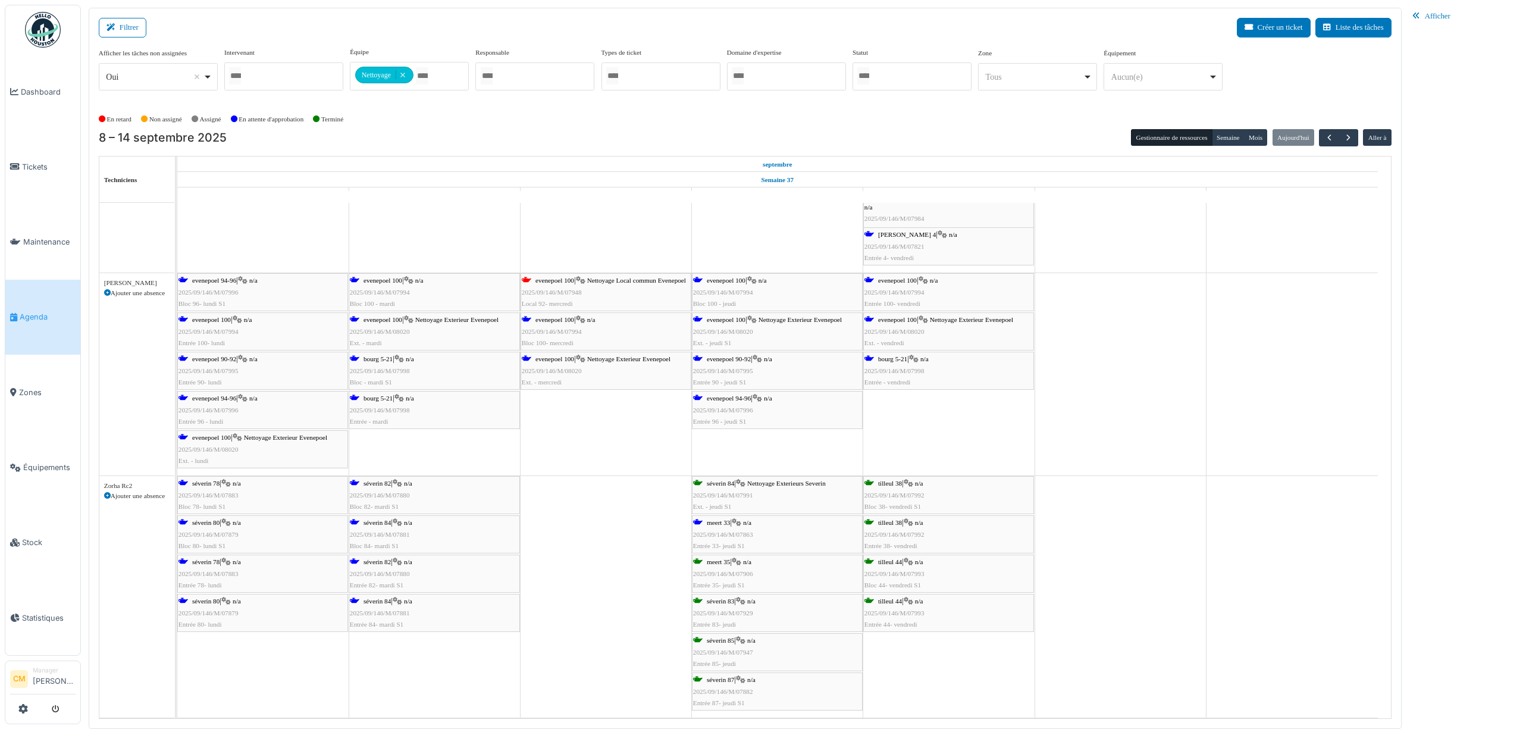
click at [200, 497] on span "2025/09/146/M/07883" at bounding box center [208, 494] width 60 height 7
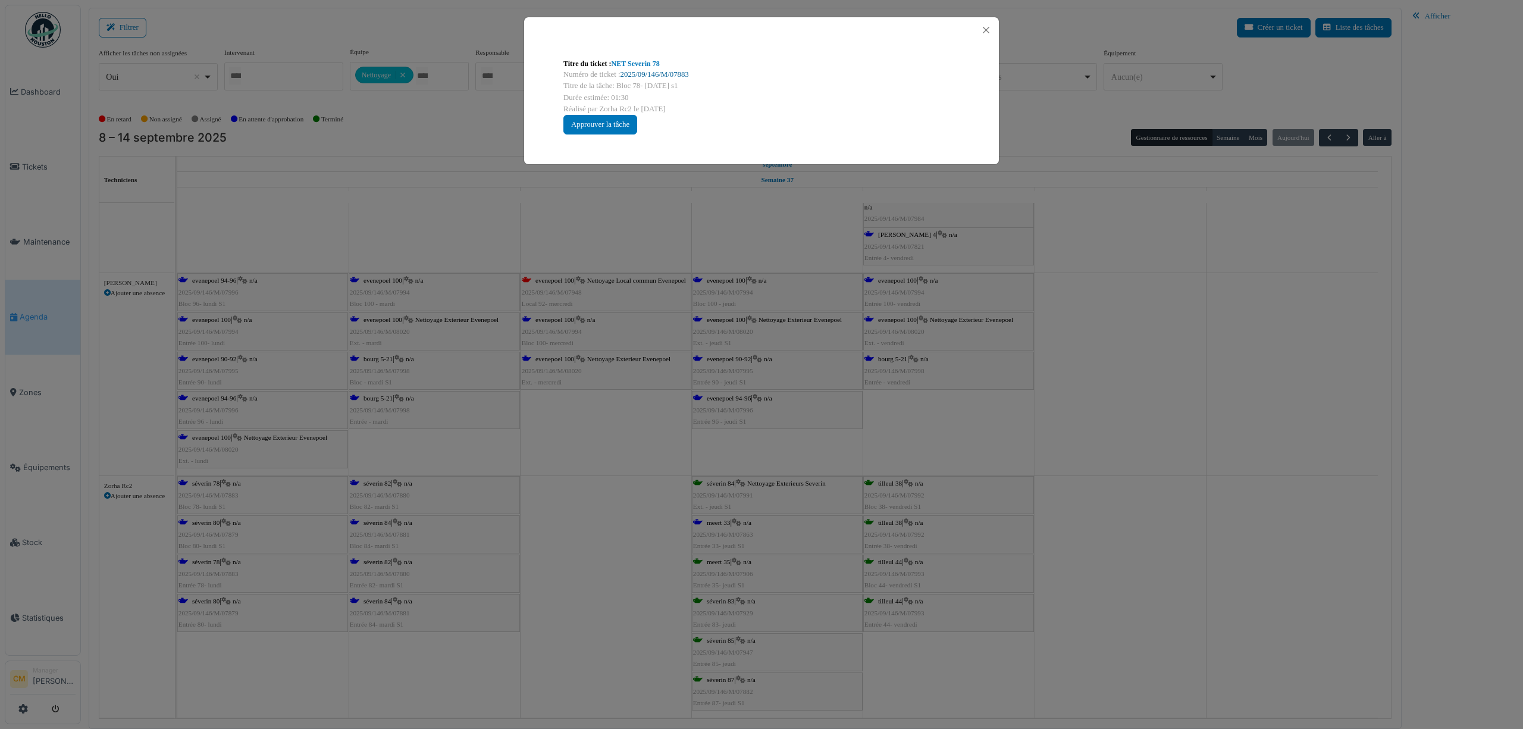
click at [681, 74] on link "2025/09/146/M/07883" at bounding box center [655, 74] width 68 height 8
click at [988, 26] on button "Close" at bounding box center [986, 30] width 16 height 16
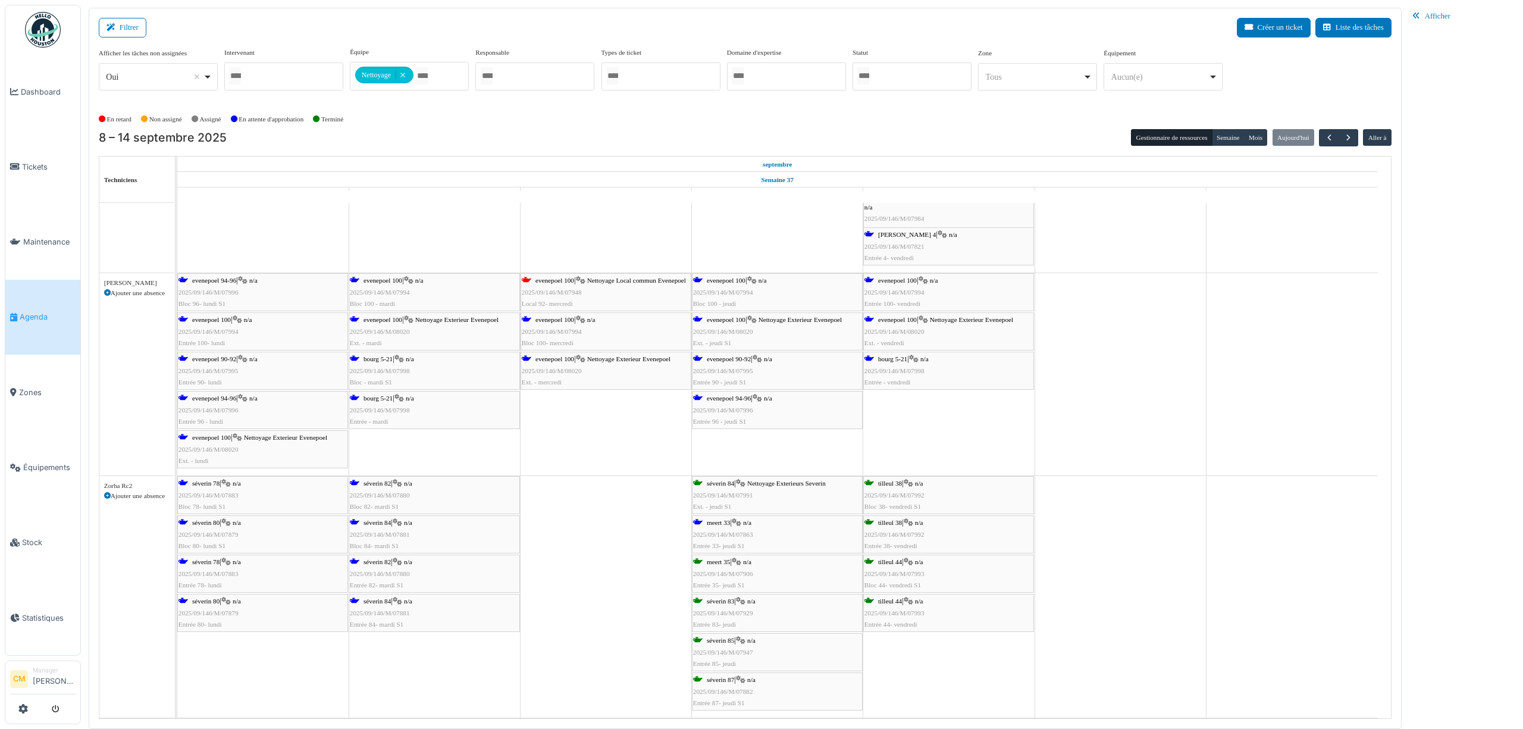
click at [224, 535] on span "2025/09/146/M/07879" at bounding box center [208, 534] width 60 height 7
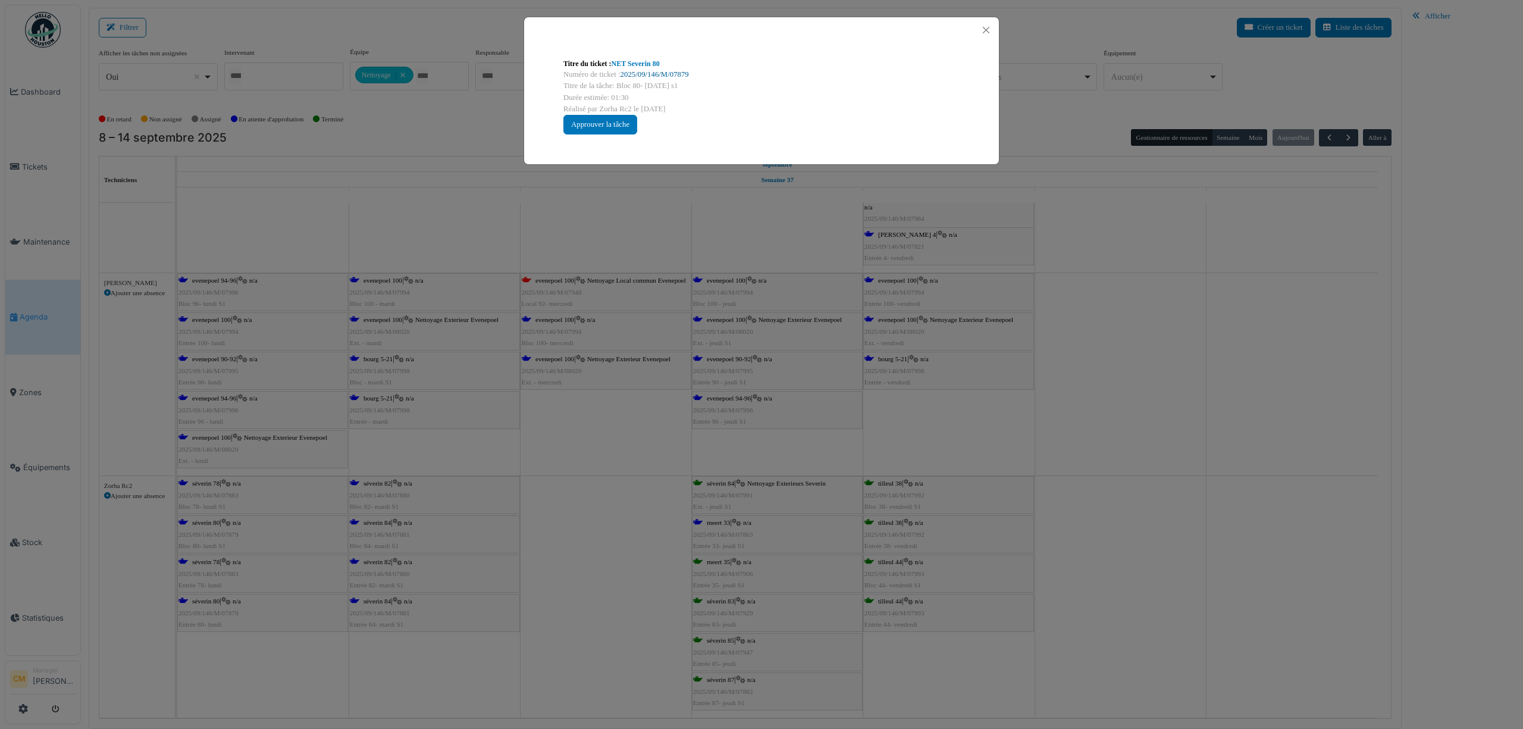
click at [654, 74] on link "2025/09/146/M/07879" at bounding box center [655, 74] width 68 height 8
click at [988, 30] on button "Close" at bounding box center [986, 30] width 16 height 16
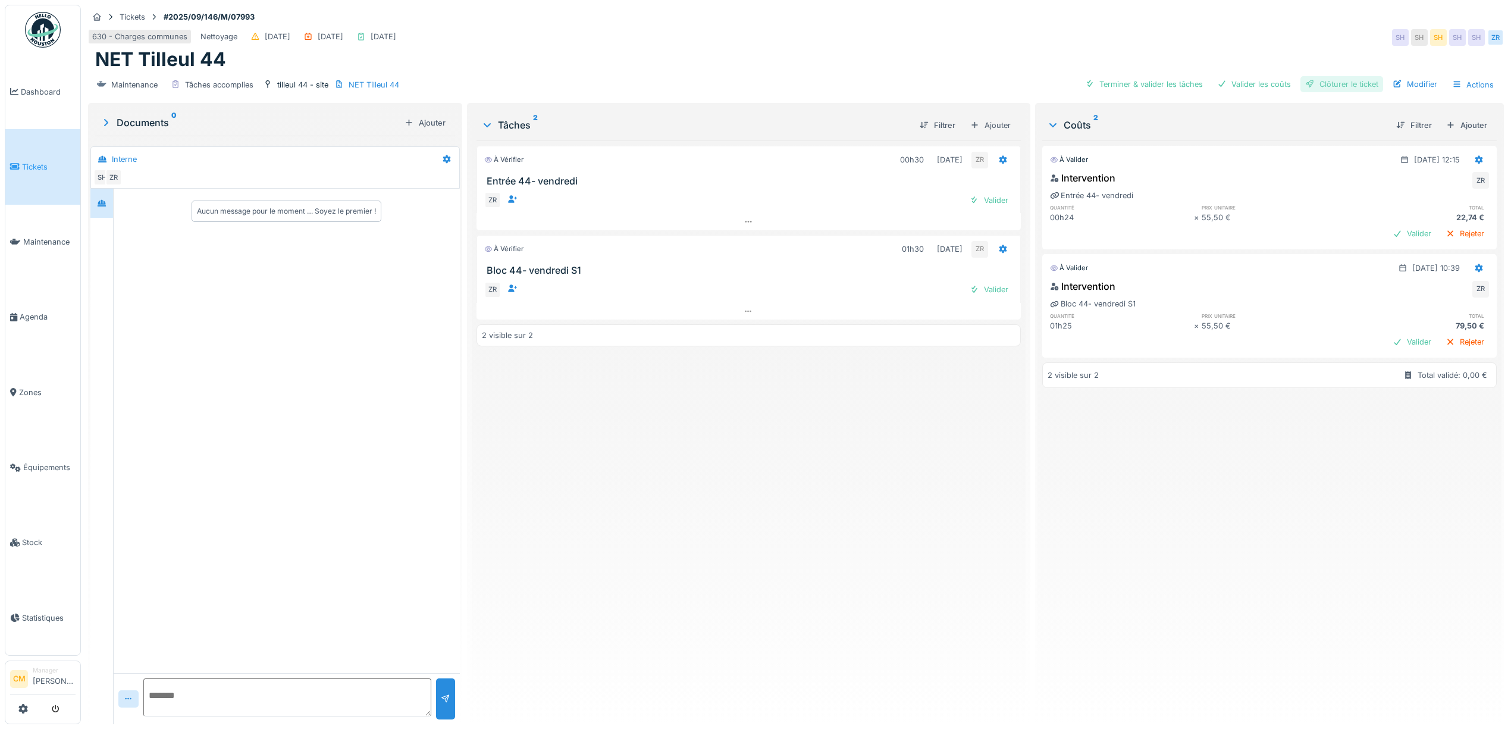
click at [1322, 82] on div "Clôturer le ticket" at bounding box center [1342, 84] width 83 height 16
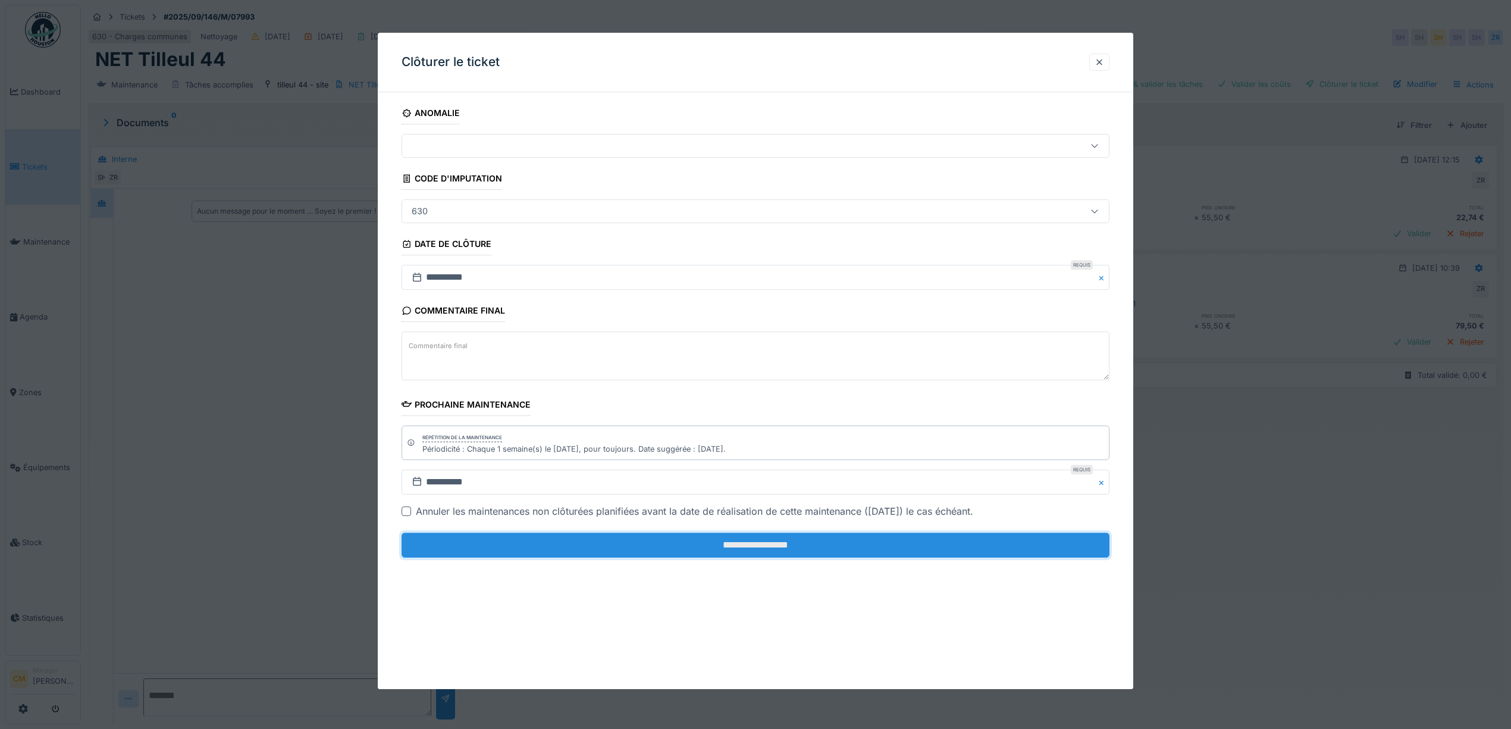
click at [726, 544] on input "**********" at bounding box center [756, 545] width 708 height 25
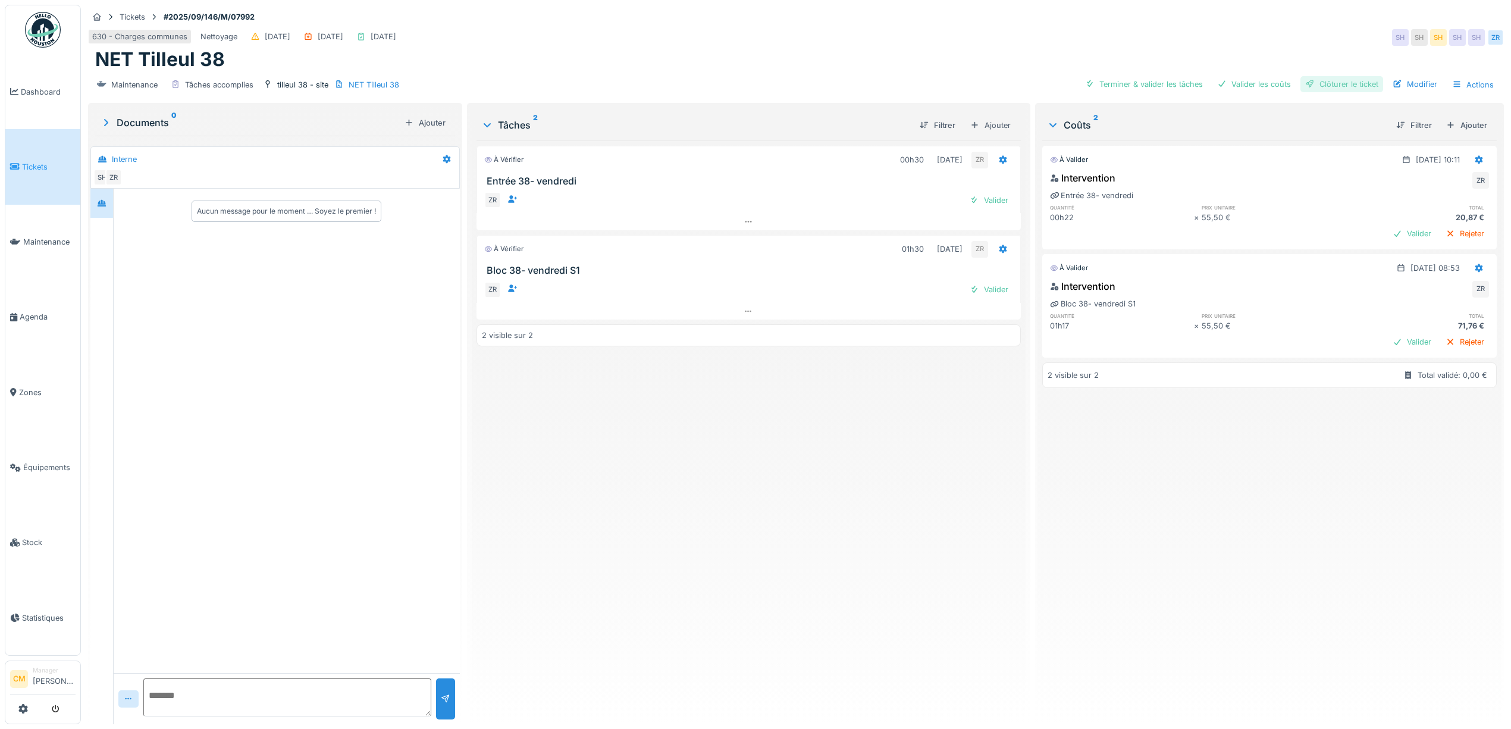
click at [1341, 86] on div "Clôturer le ticket" at bounding box center [1342, 84] width 83 height 16
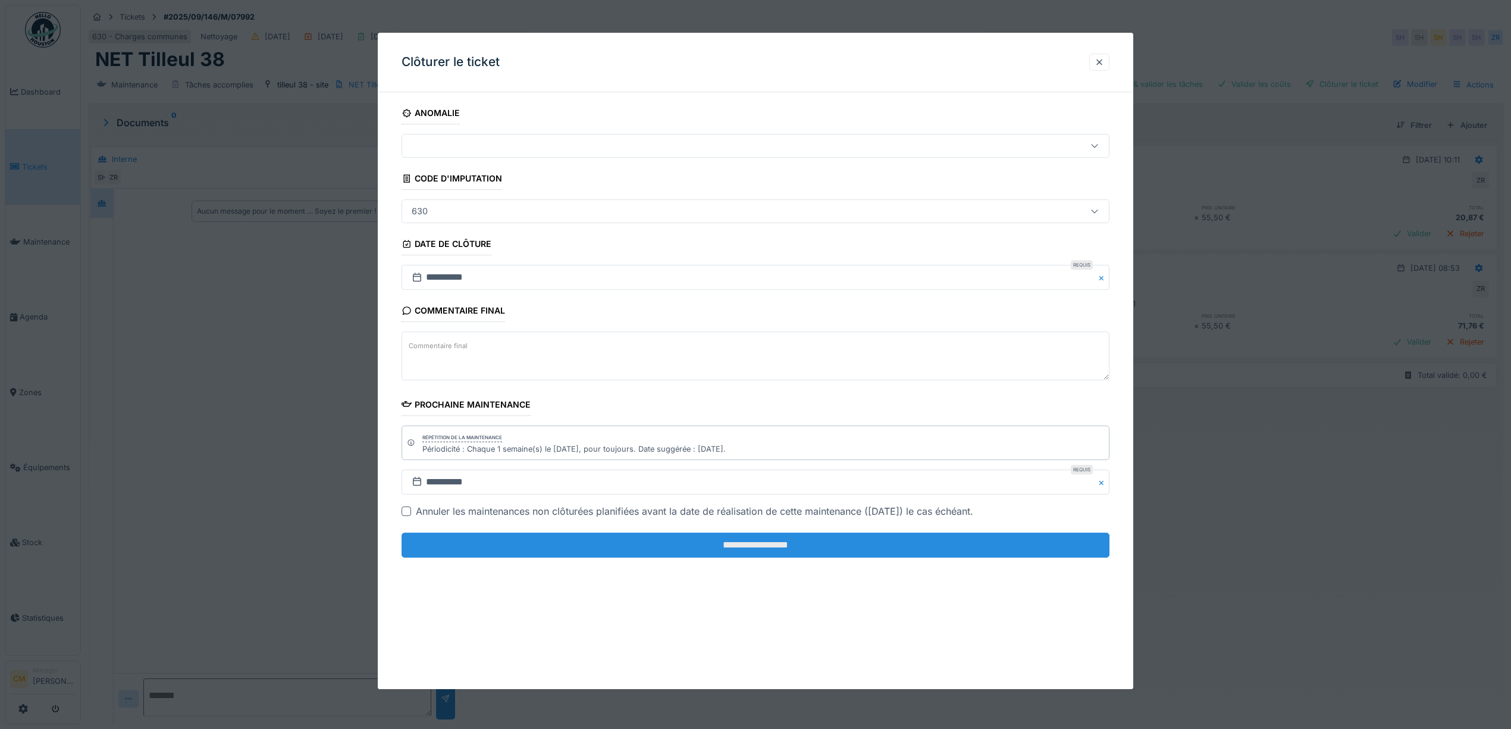
click at [773, 551] on input "**********" at bounding box center [756, 545] width 708 height 25
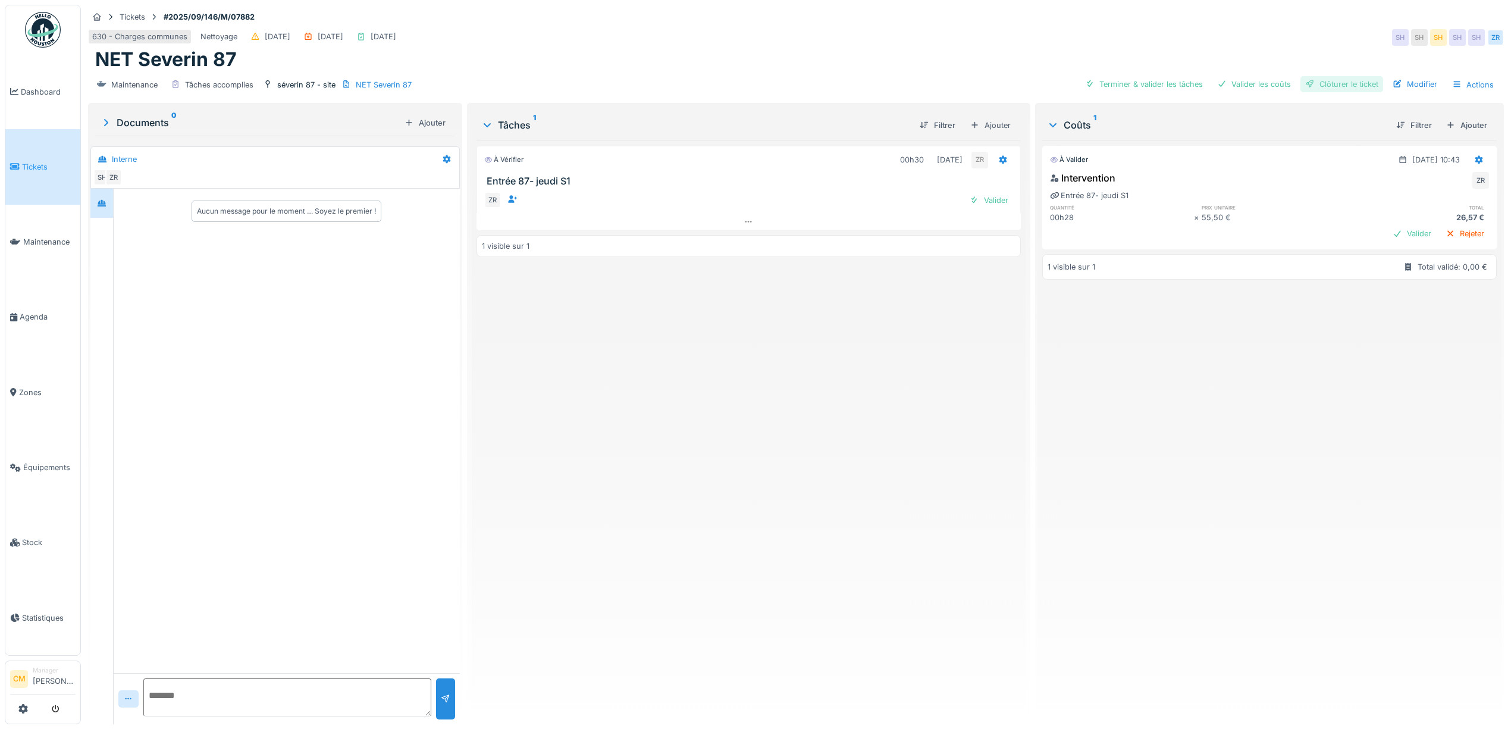
click at [1353, 86] on div "Clôturer le ticket" at bounding box center [1342, 84] width 83 height 16
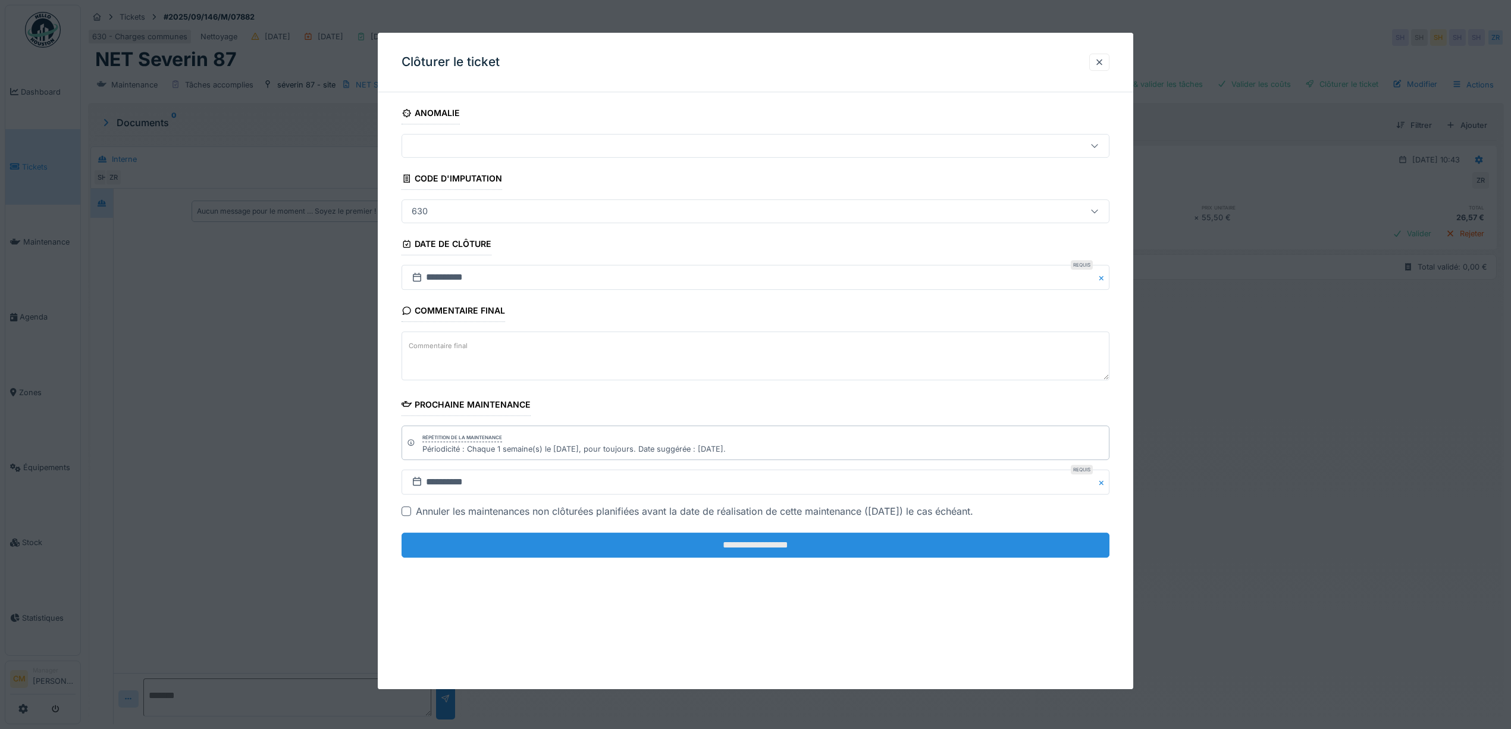
click at [772, 544] on input "**********" at bounding box center [756, 545] width 708 height 25
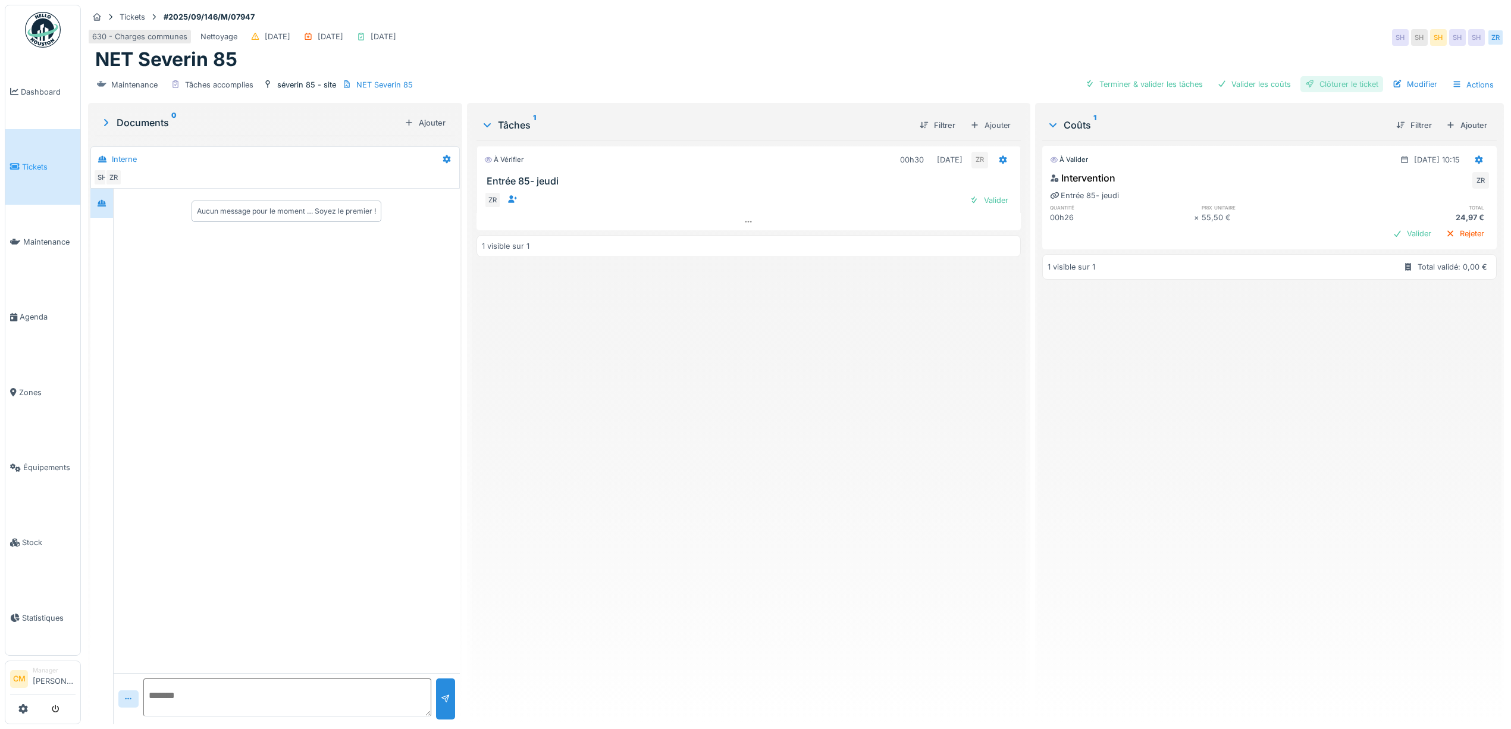
click at [1340, 83] on div "Clôturer le ticket" at bounding box center [1342, 84] width 83 height 16
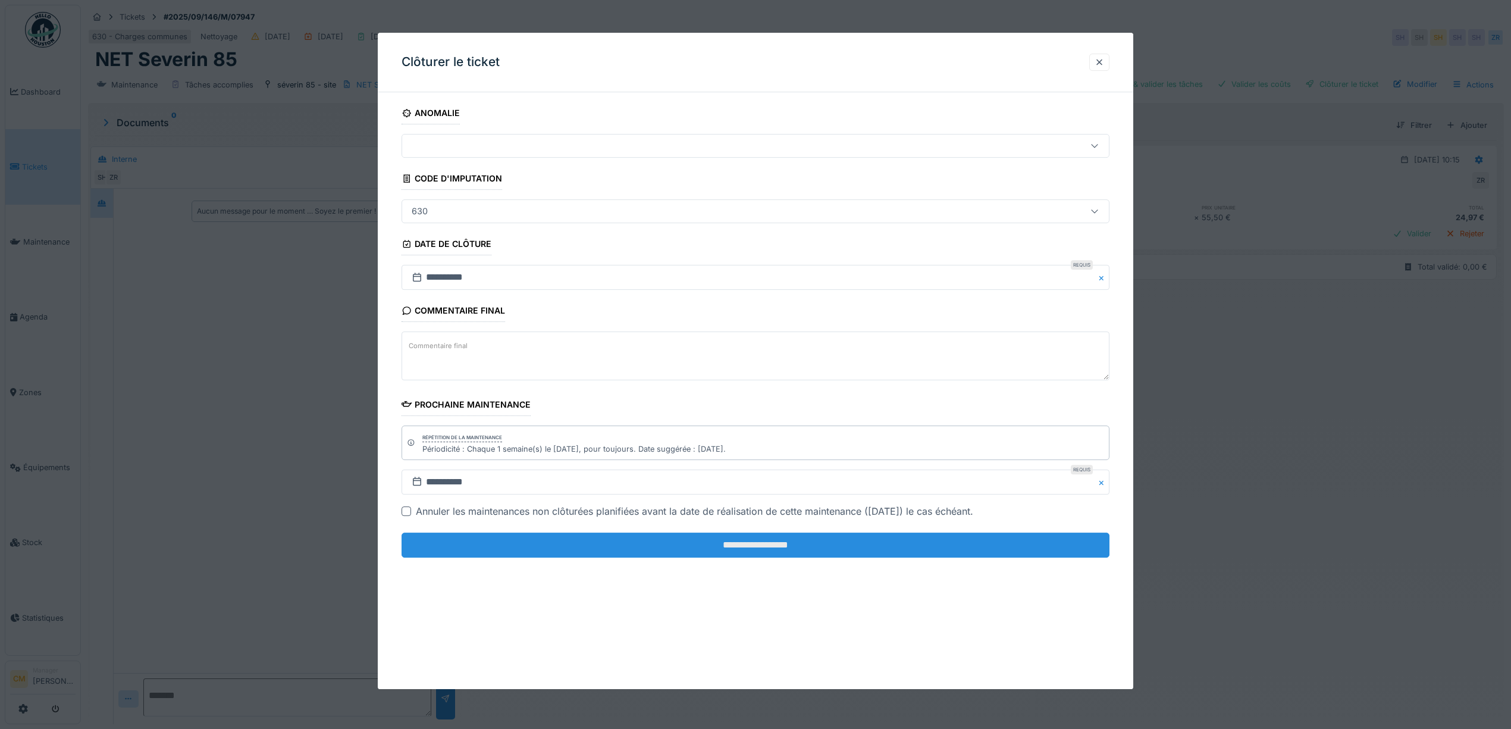
click at [760, 545] on input "**********" at bounding box center [756, 545] width 708 height 25
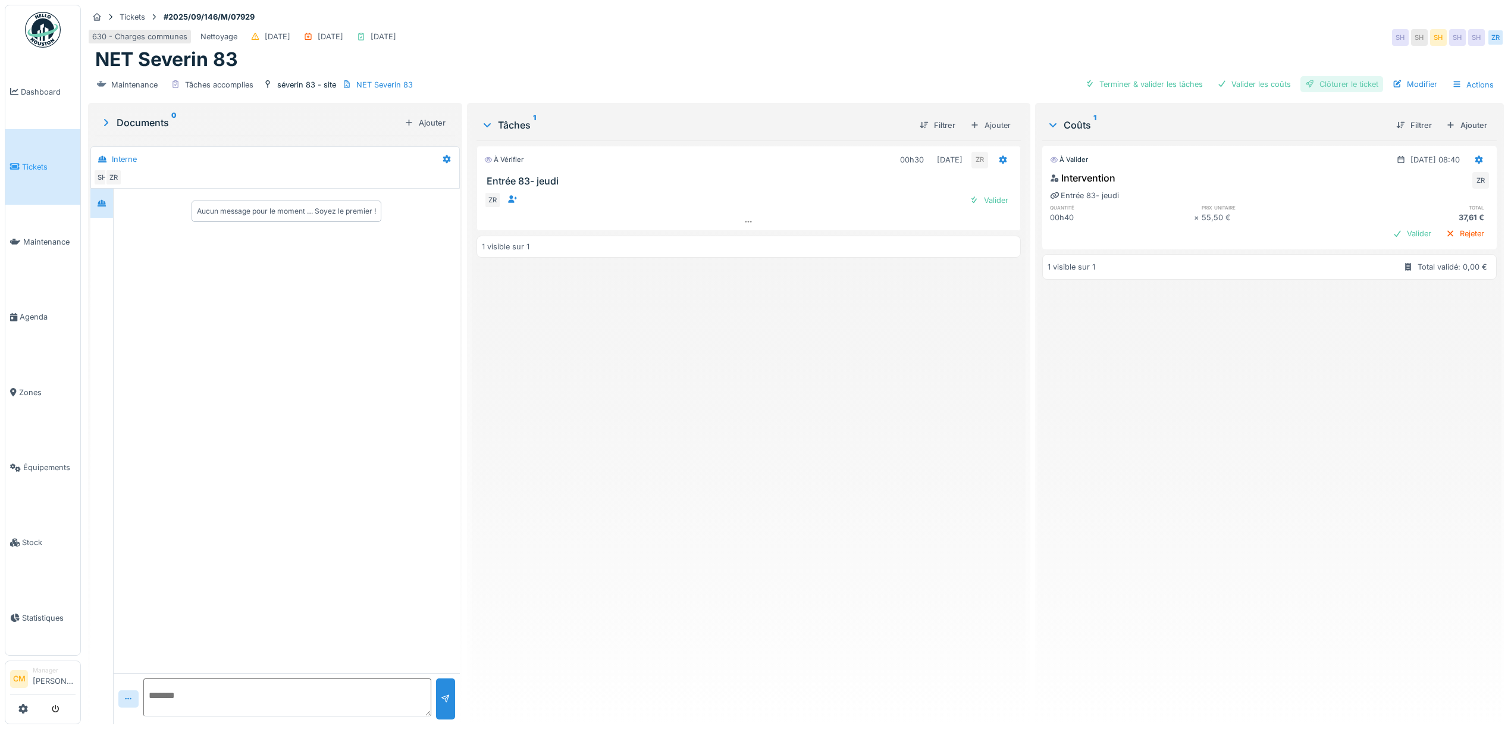
click at [1307, 81] on div "Clôturer le ticket" at bounding box center [1342, 84] width 83 height 16
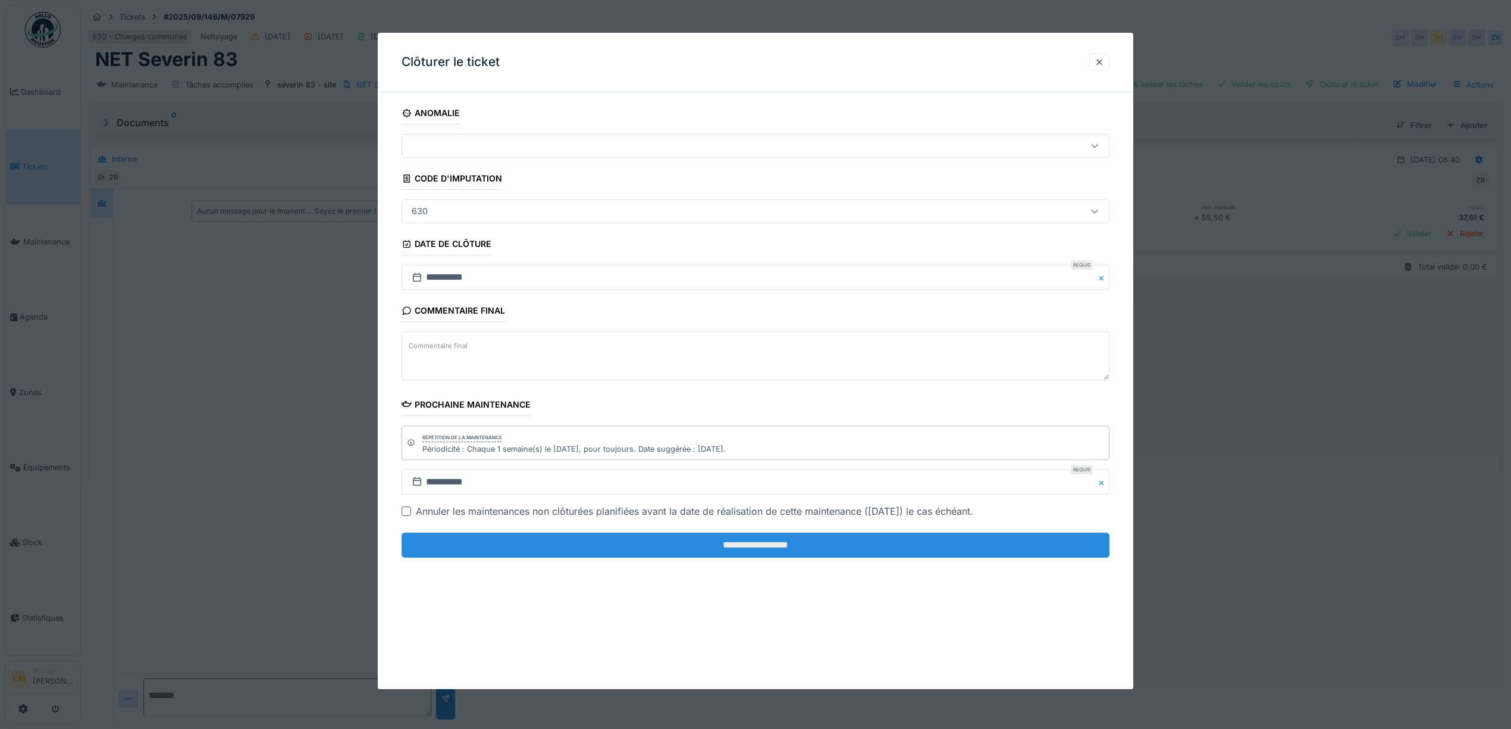
click at [750, 548] on input "**********" at bounding box center [756, 545] width 708 height 25
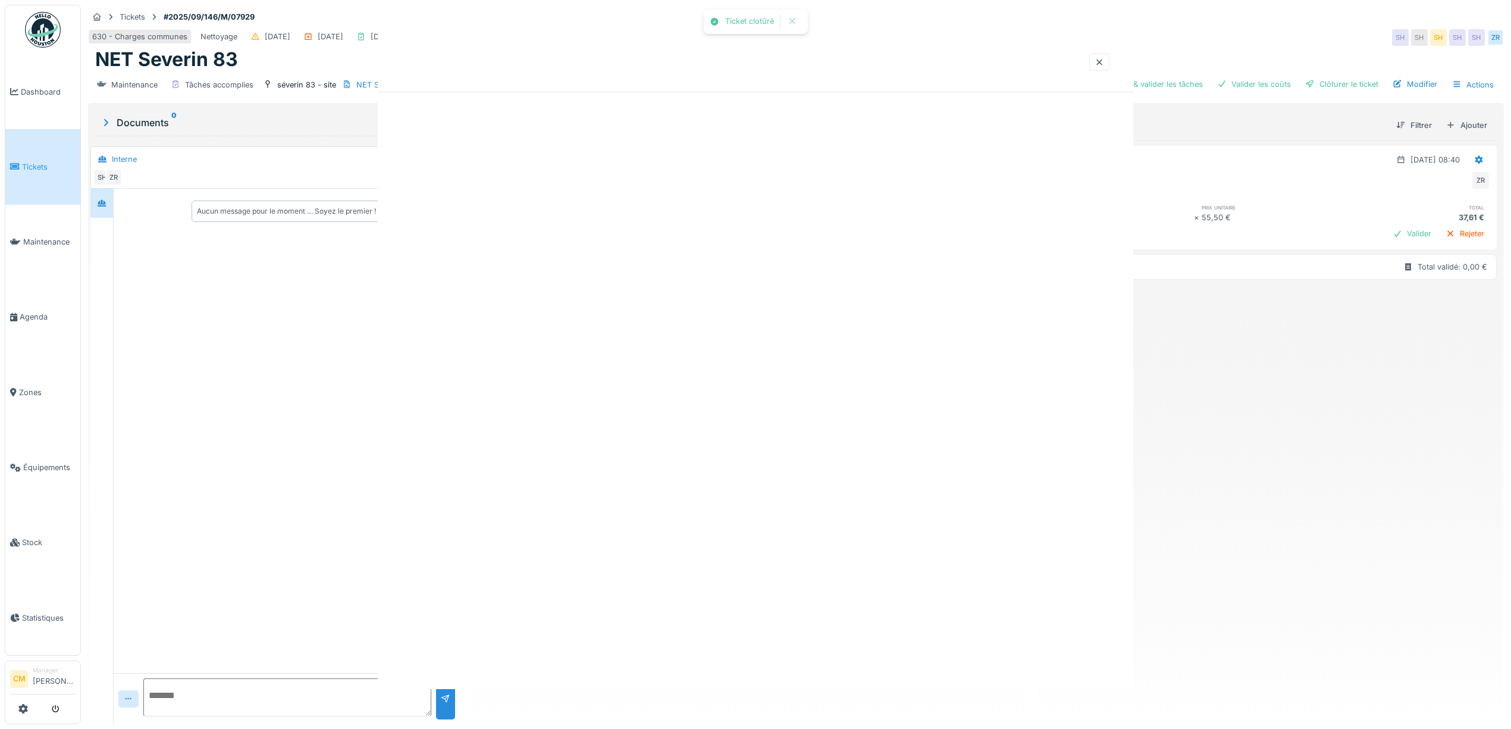
click at [762, 553] on div at bounding box center [755, 364] width 1511 height 729
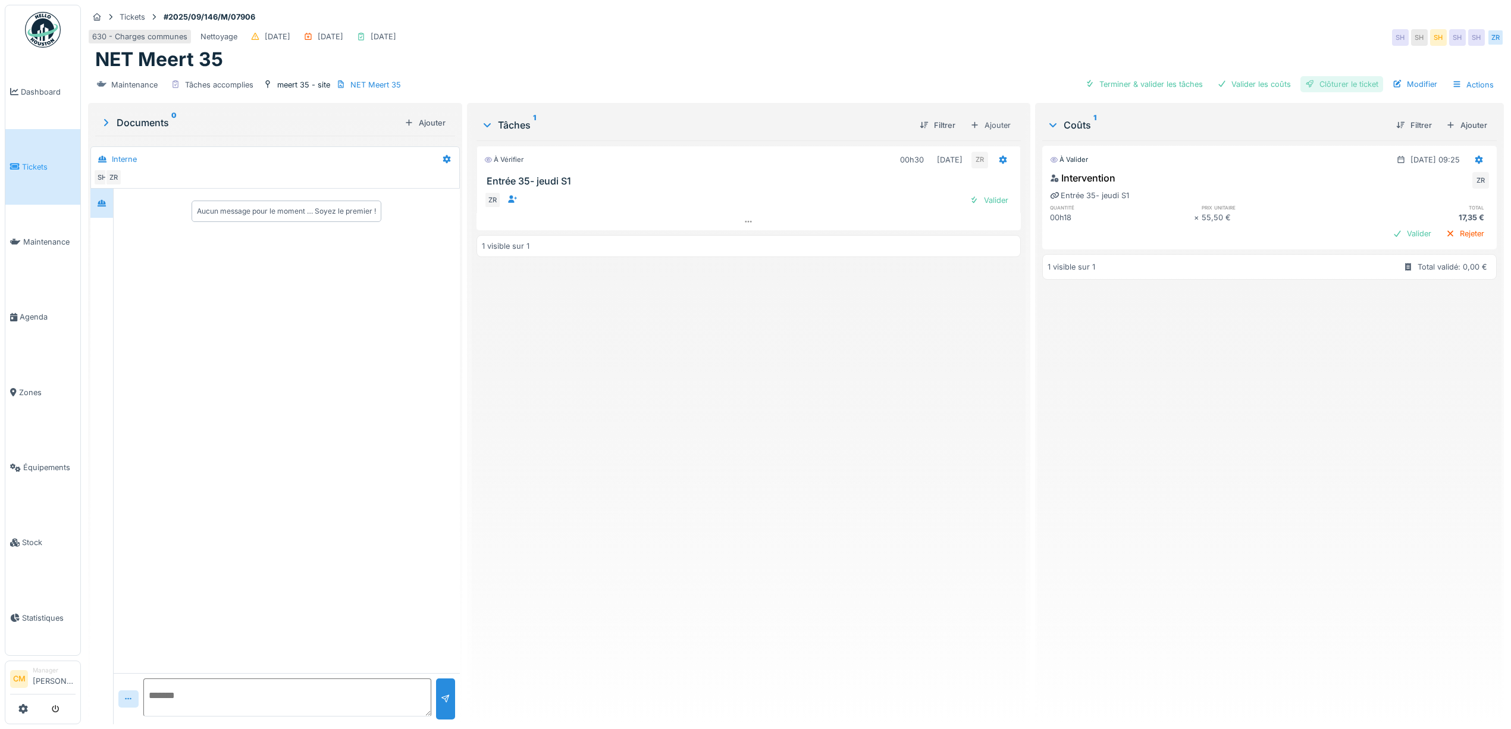
click at [1340, 82] on div "Clôturer le ticket" at bounding box center [1342, 84] width 83 height 16
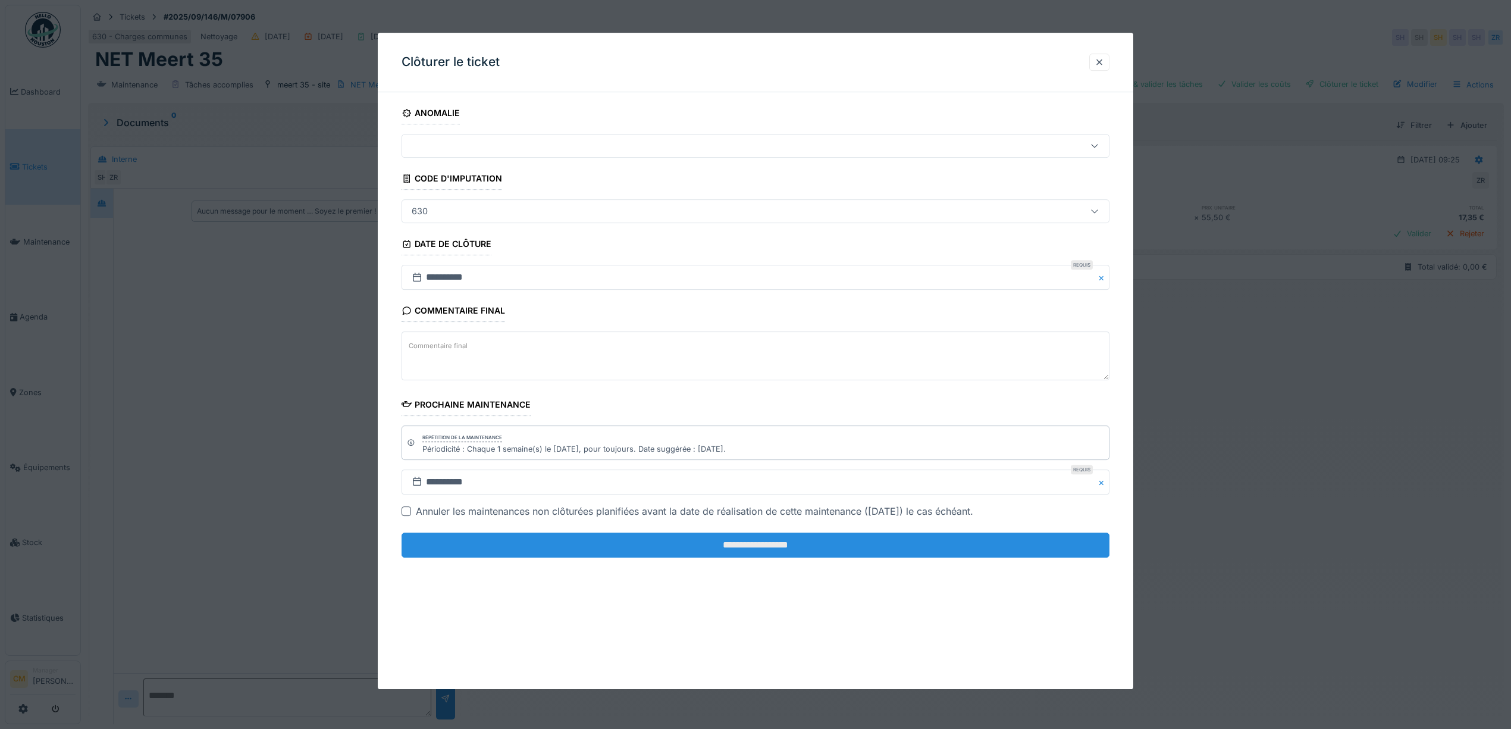
click at [777, 546] on input "**********" at bounding box center [756, 545] width 708 height 25
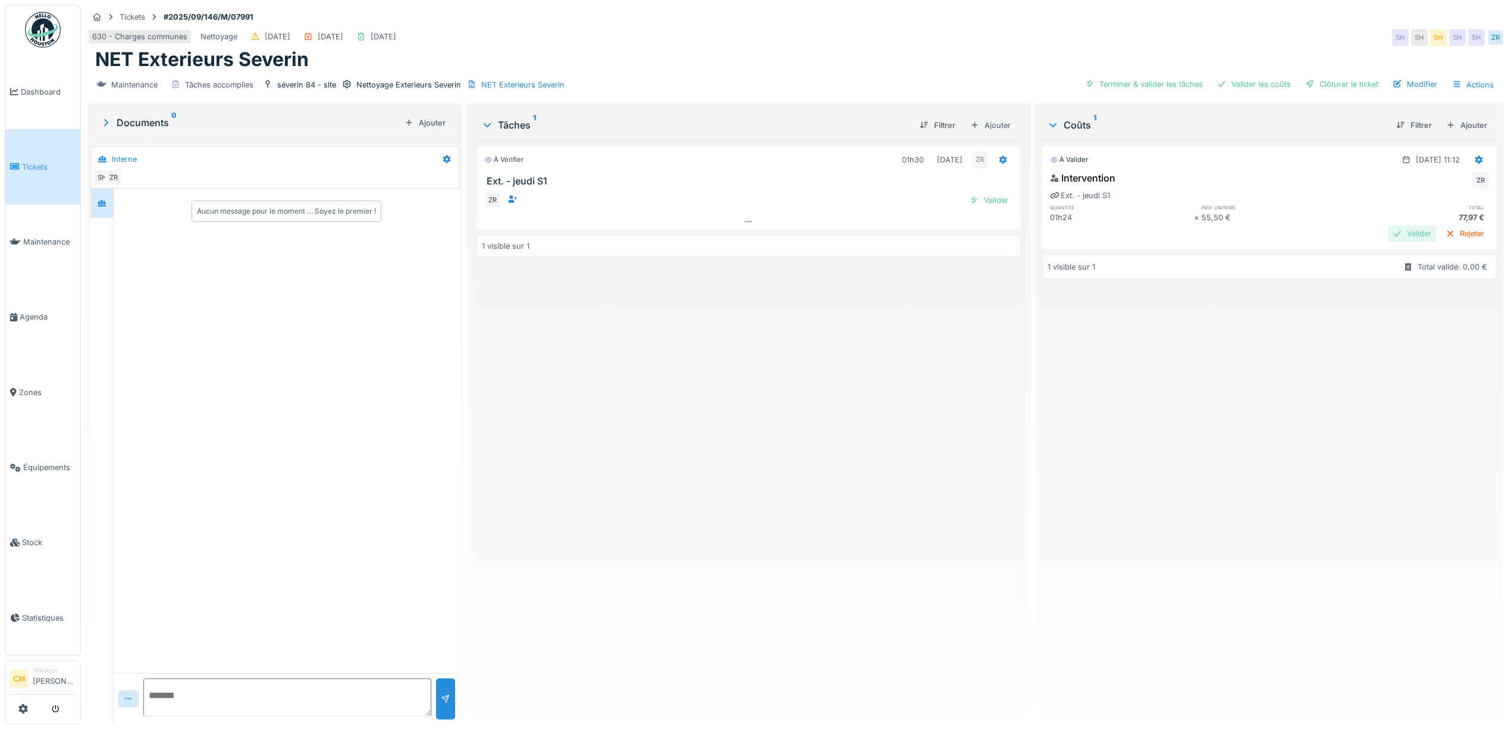
click at [1388, 240] on div "Valider" at bounding box center [1412, 234] width 48 height 16
click at [1348, 86] on div "Clôturer le ticket" at bounding box center [1342, 84] width 83 height 16
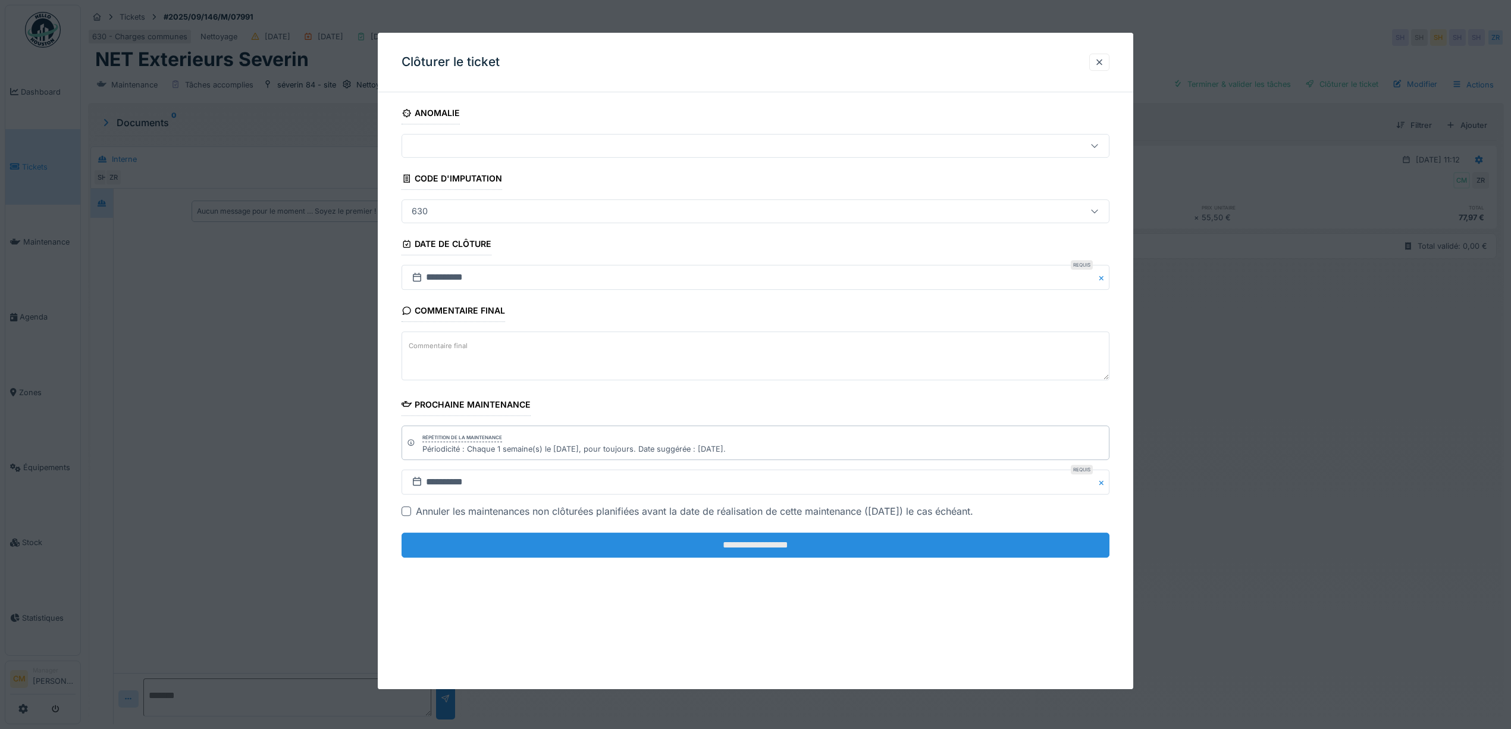
click at [738, 551] on input "**********" at bounding box center [756, 545] width 708 height 25
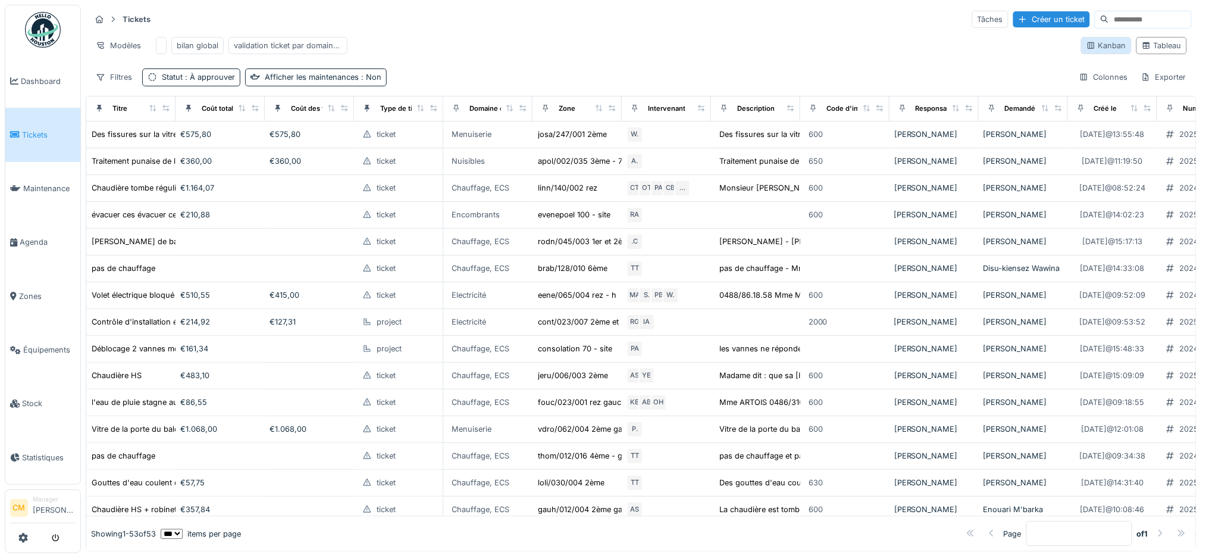
click at [1086, 51] on div "Kanban" at bounding box center [1106, 45] width 40 height 11
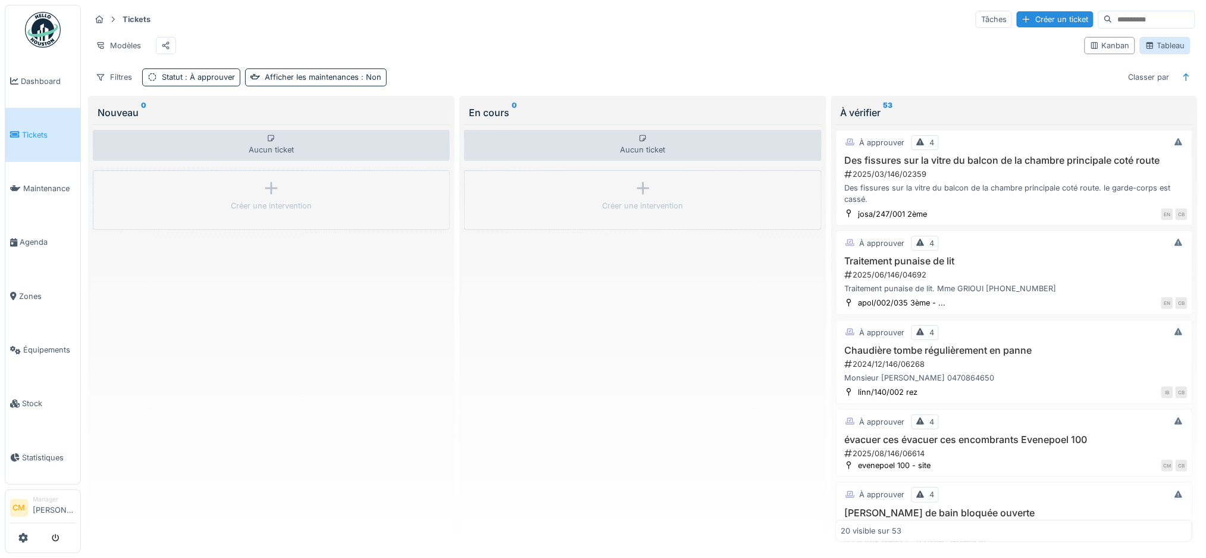
click at [1153, 51] on div "Tableau" at bounding box center [1165, 45] width 40 height 11
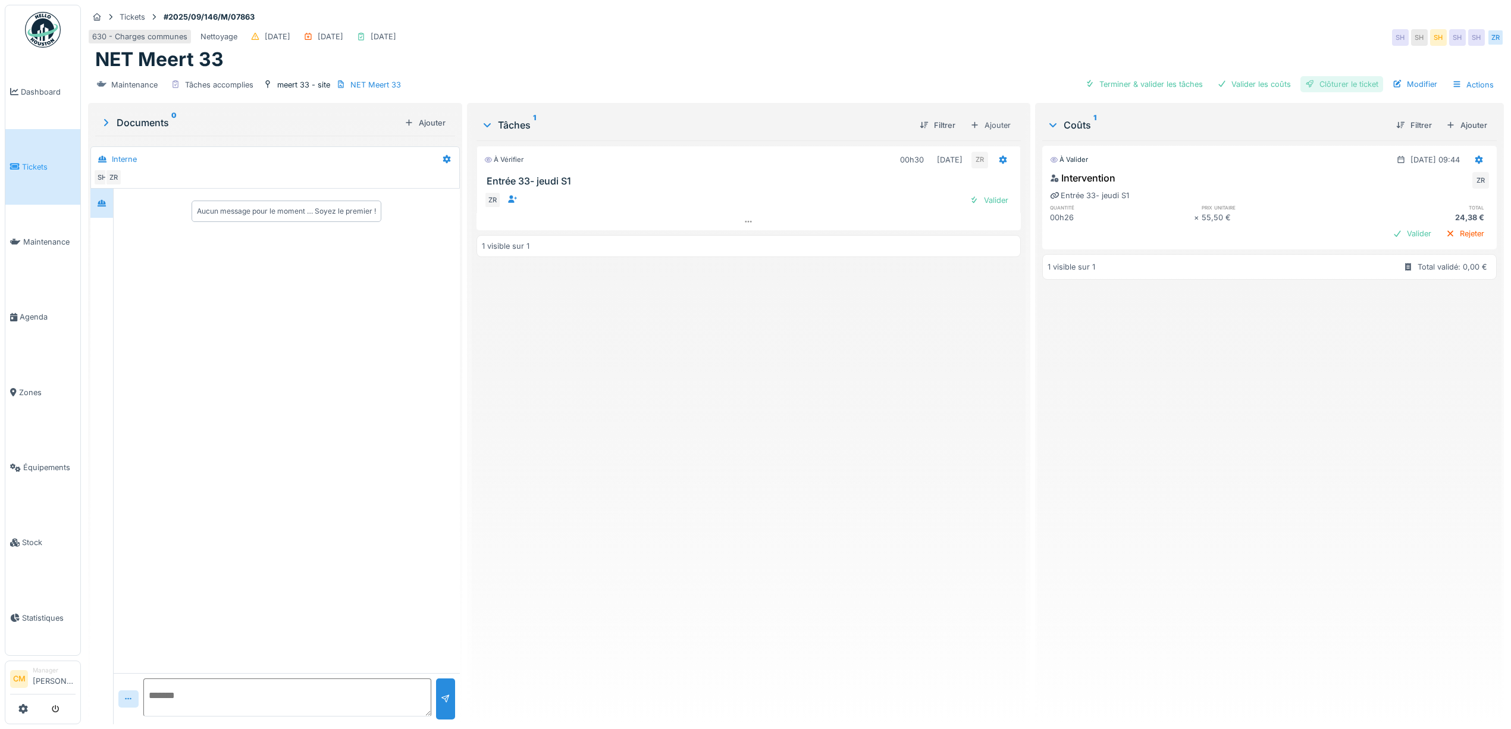
click at [1324, 86] on div "Clôturer le ticket" at bounding box center [1342, 84] width 83 height 16
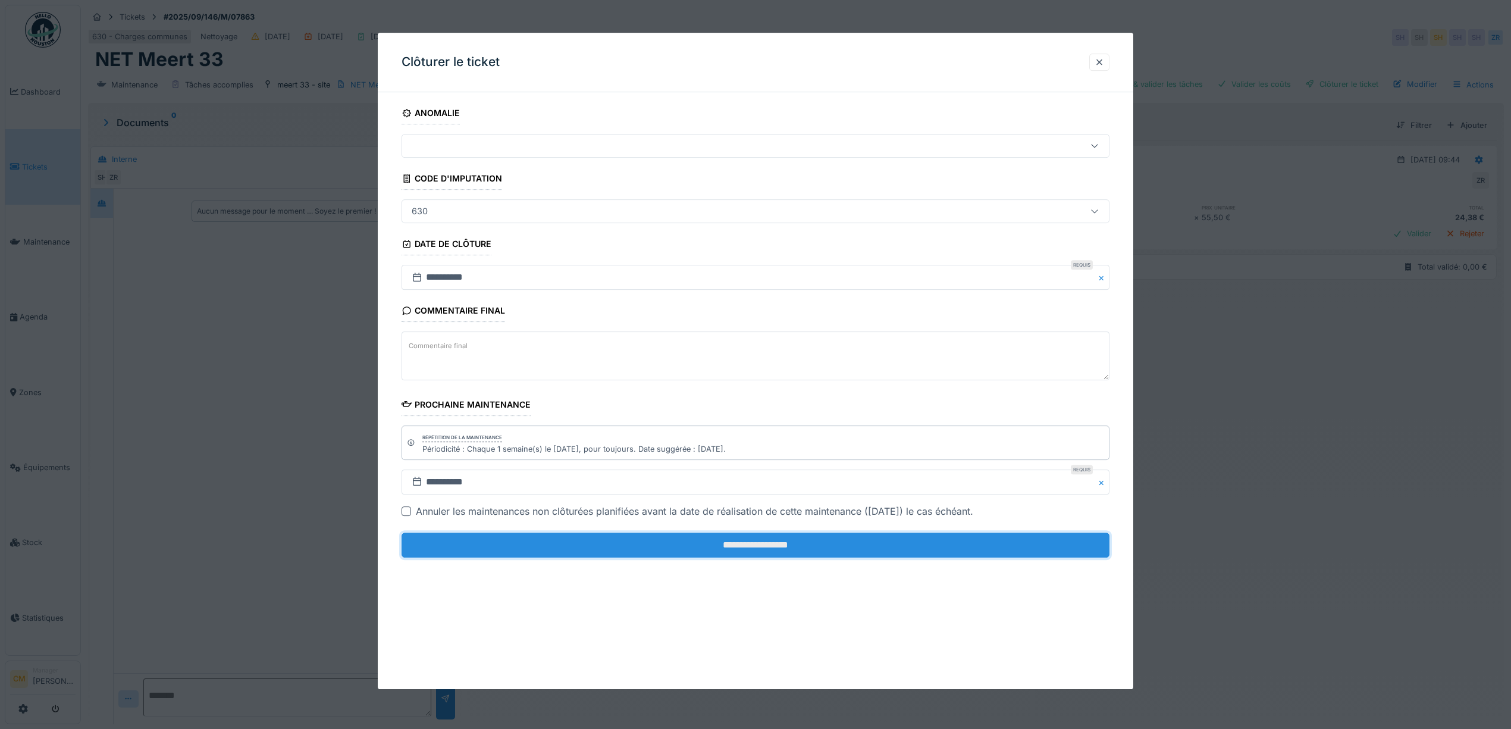
click at [729, 546] on input "**********" at bounding box center [756, 545] width 708 height 25
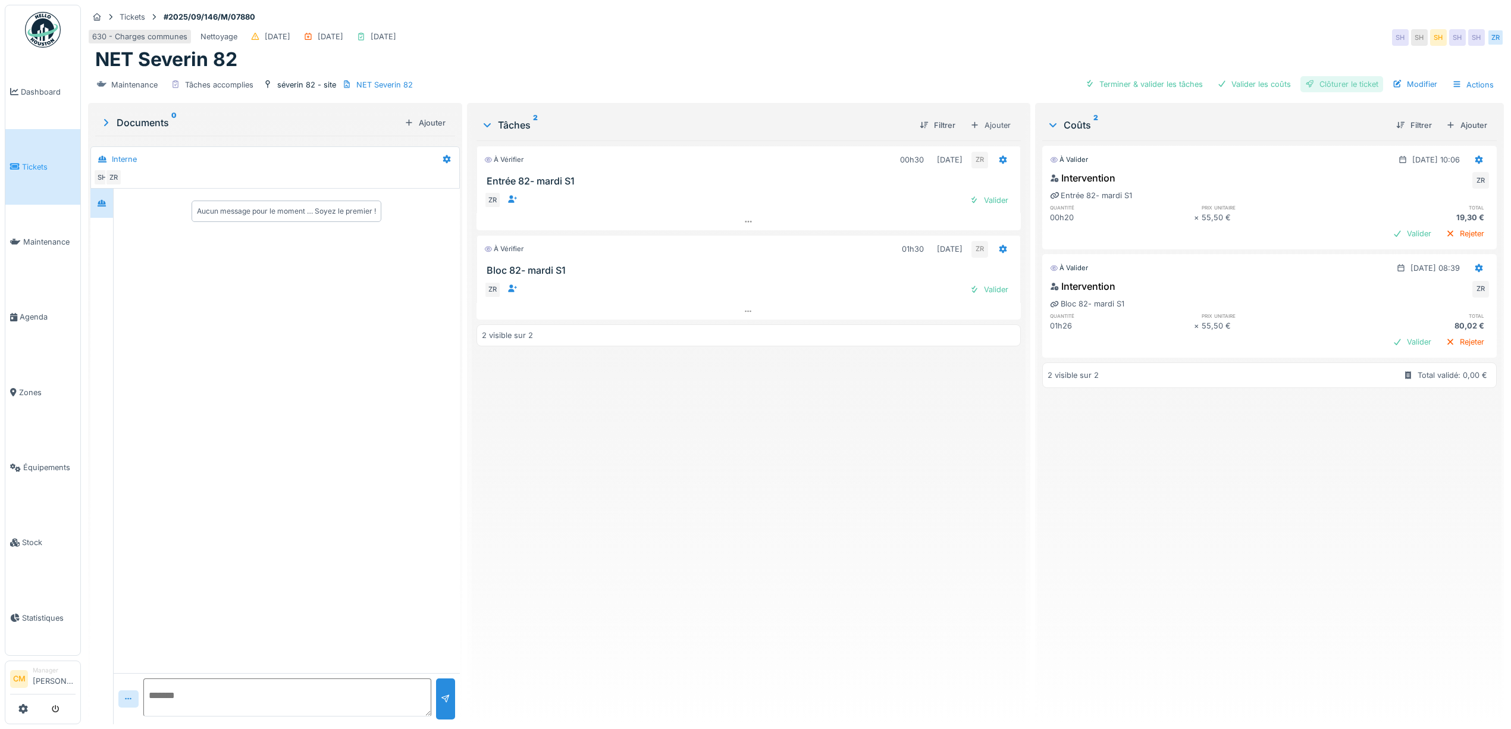
click at [1336, 84] on div "Clôturer le ticket" at bounding box center [1342, 84] width 83 height 16
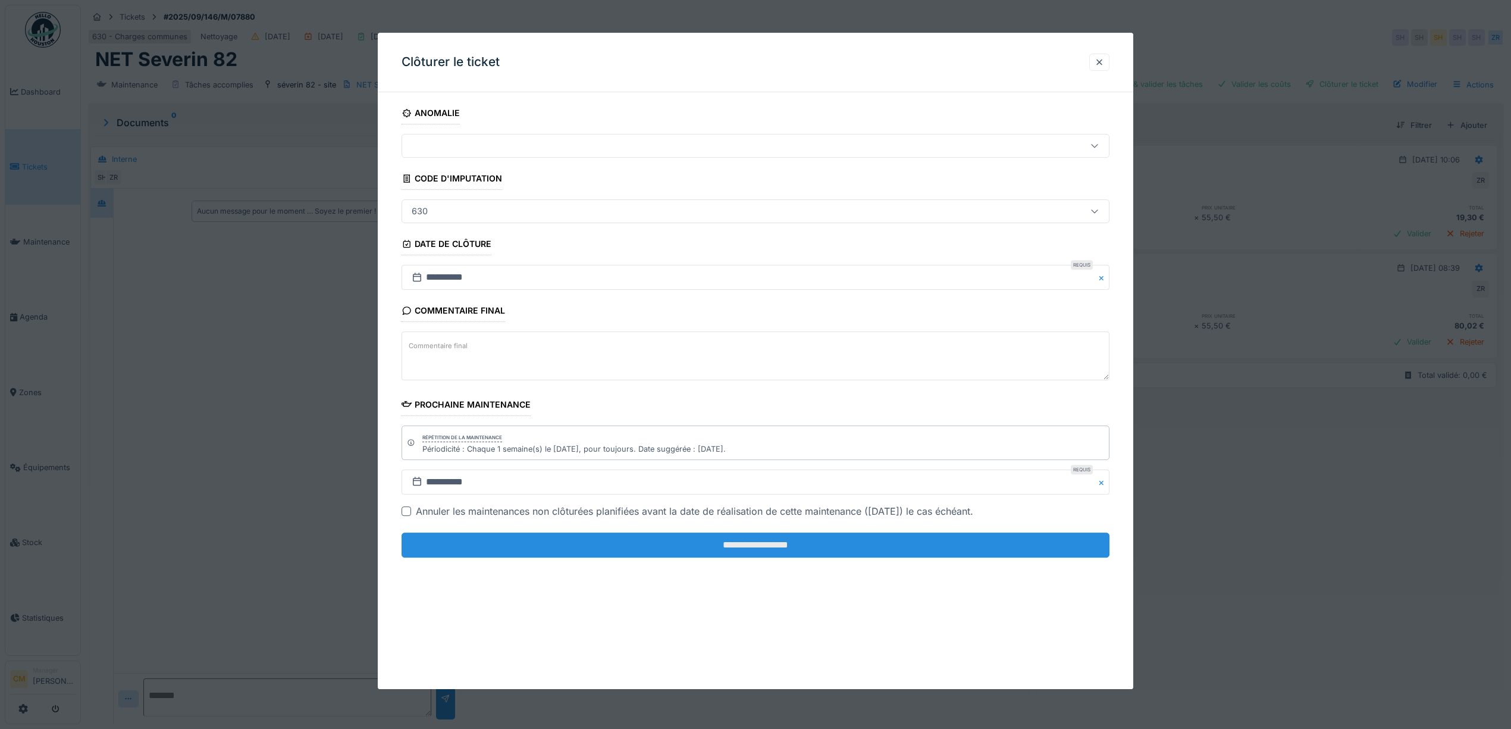
click at [755, 541] on input "**********" at bounding box center [756, 545] width 708 height 25
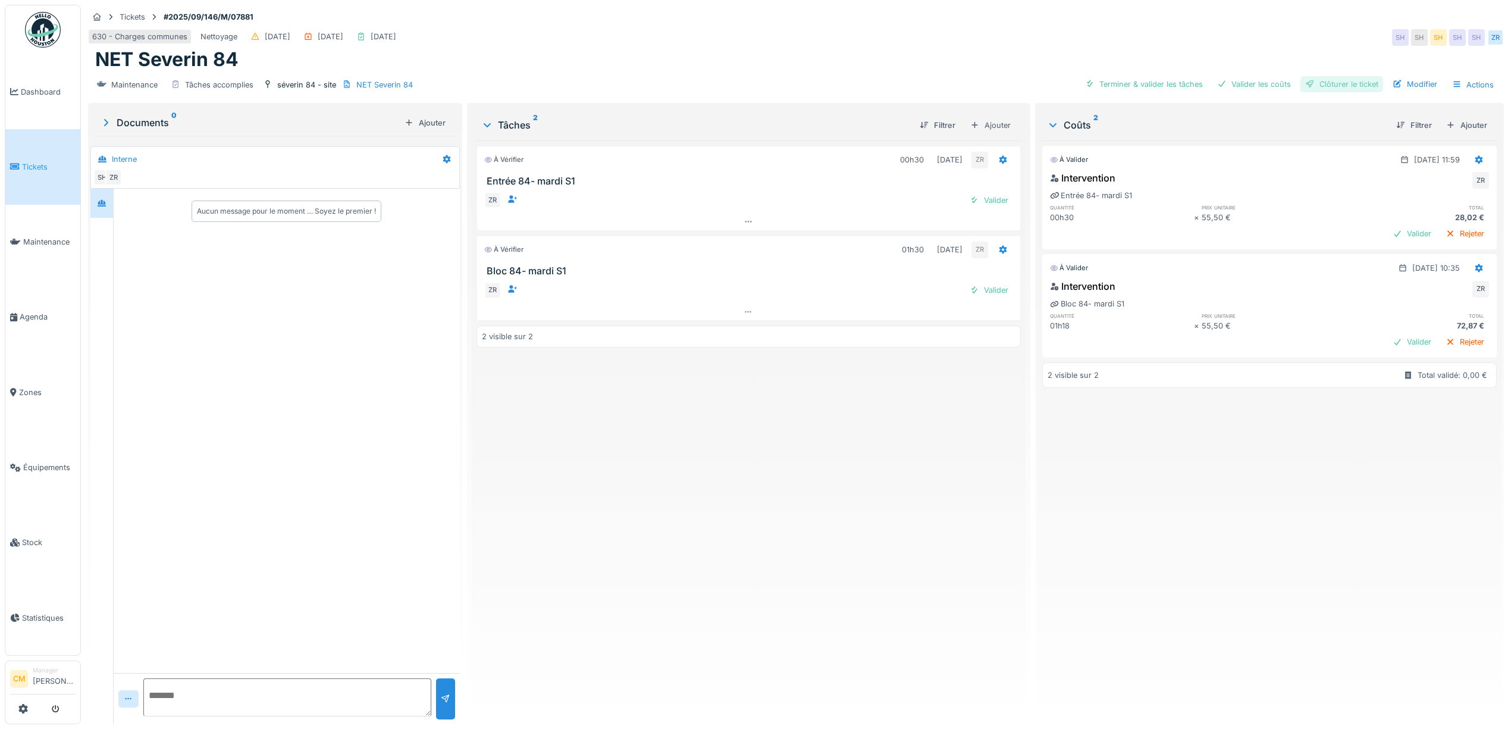
click at [1324, 86] on div "Clôturer le ticket" at bounding box center [1342, 84] width 83 height 16
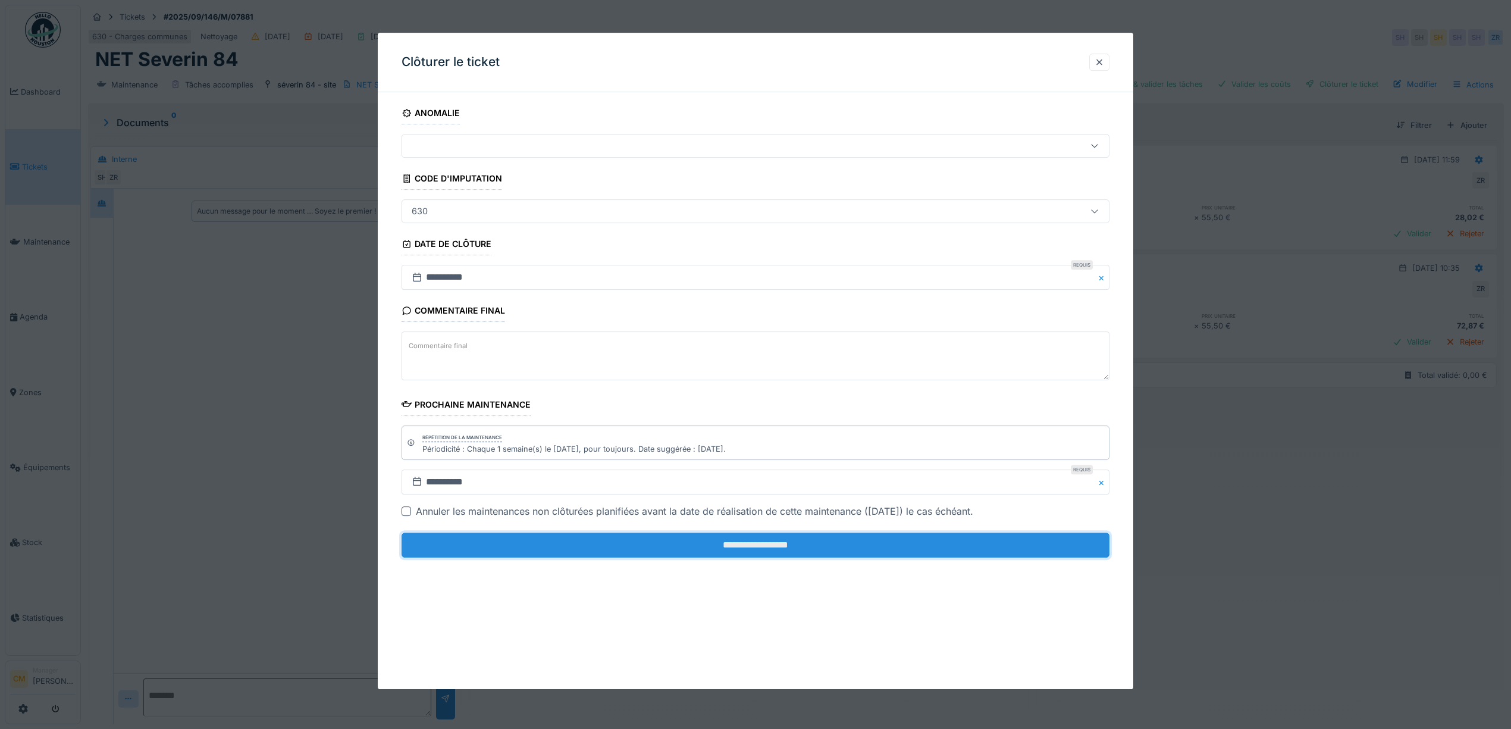
click at [810, 544] on input "**********" at bounding box center [756, 545] width 708 height 25
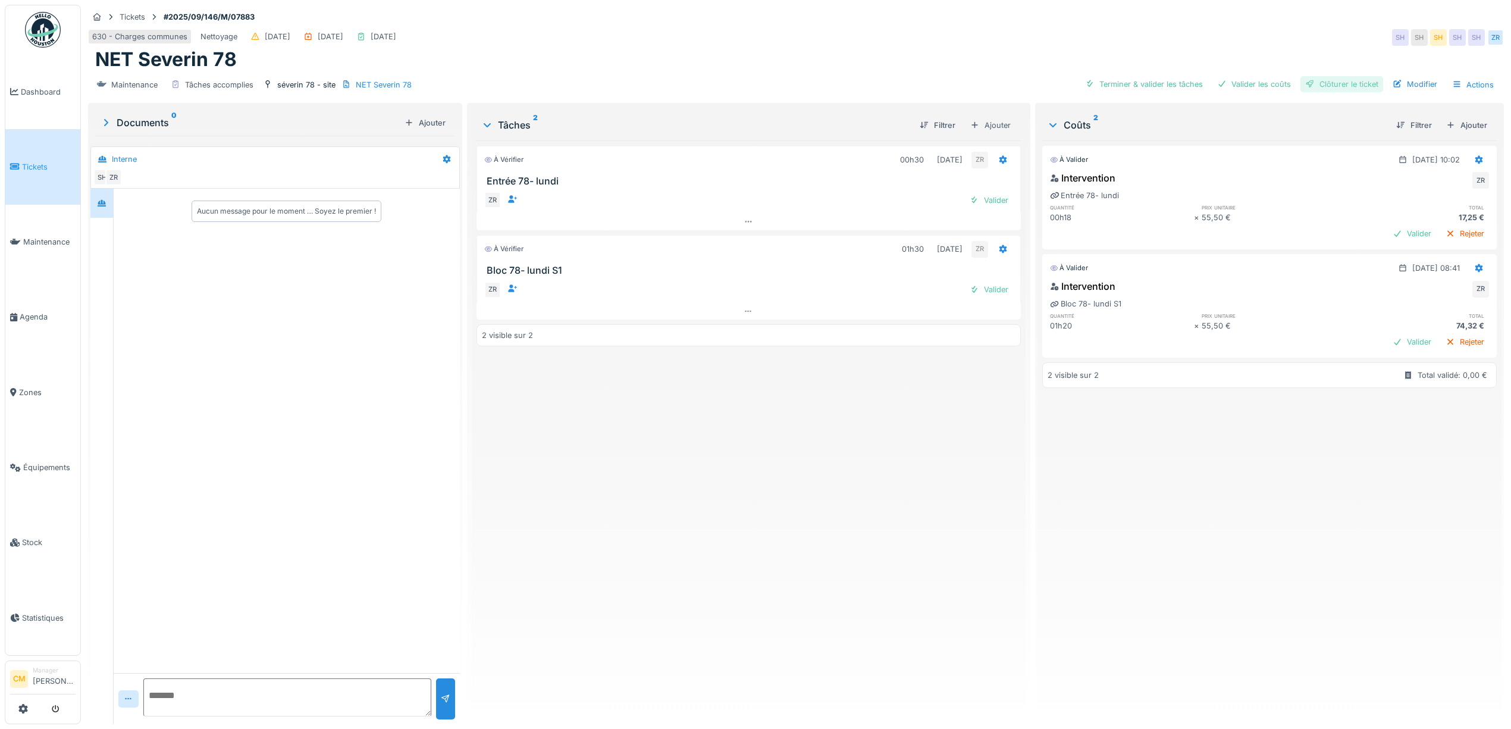
click at [1330, 82] on div "Clôturer le ticket" at bounding box center [1342, 84] width 83 height 16
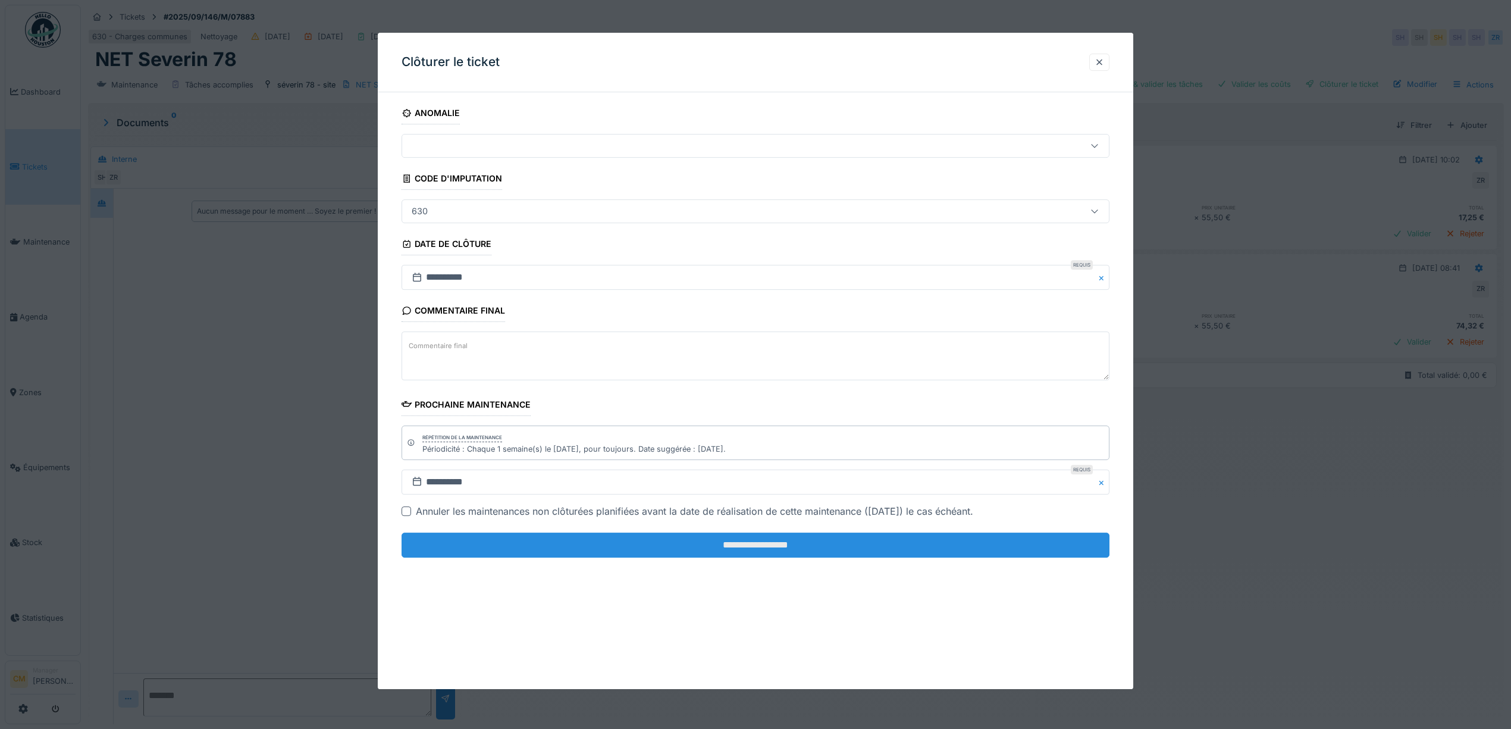
click at [795, 541] on input "**********" at bounding box center [756, 545] width 708 height 25
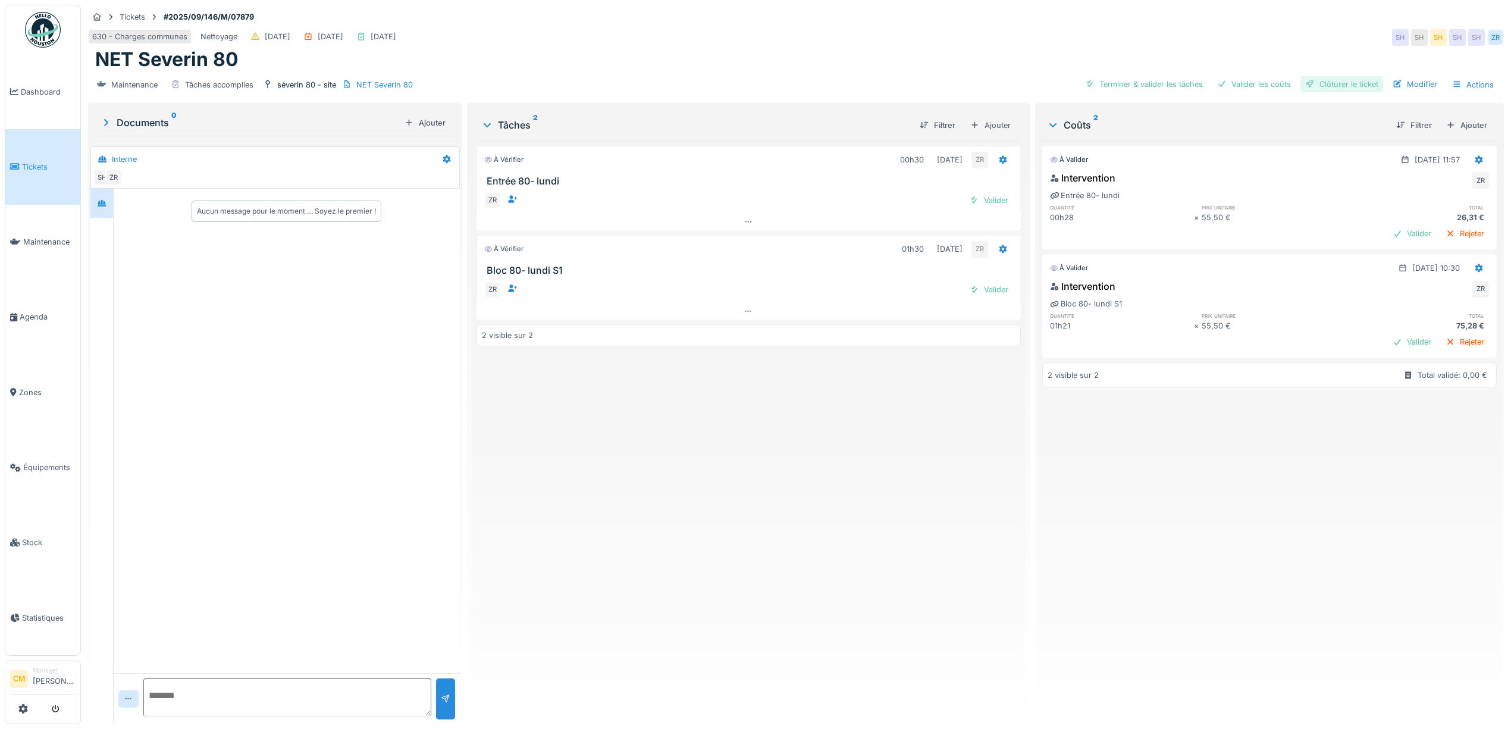
click at [1342, 87] on div "Clôturer le ticket" at bounding box center [1342, 84] width 83 height 16
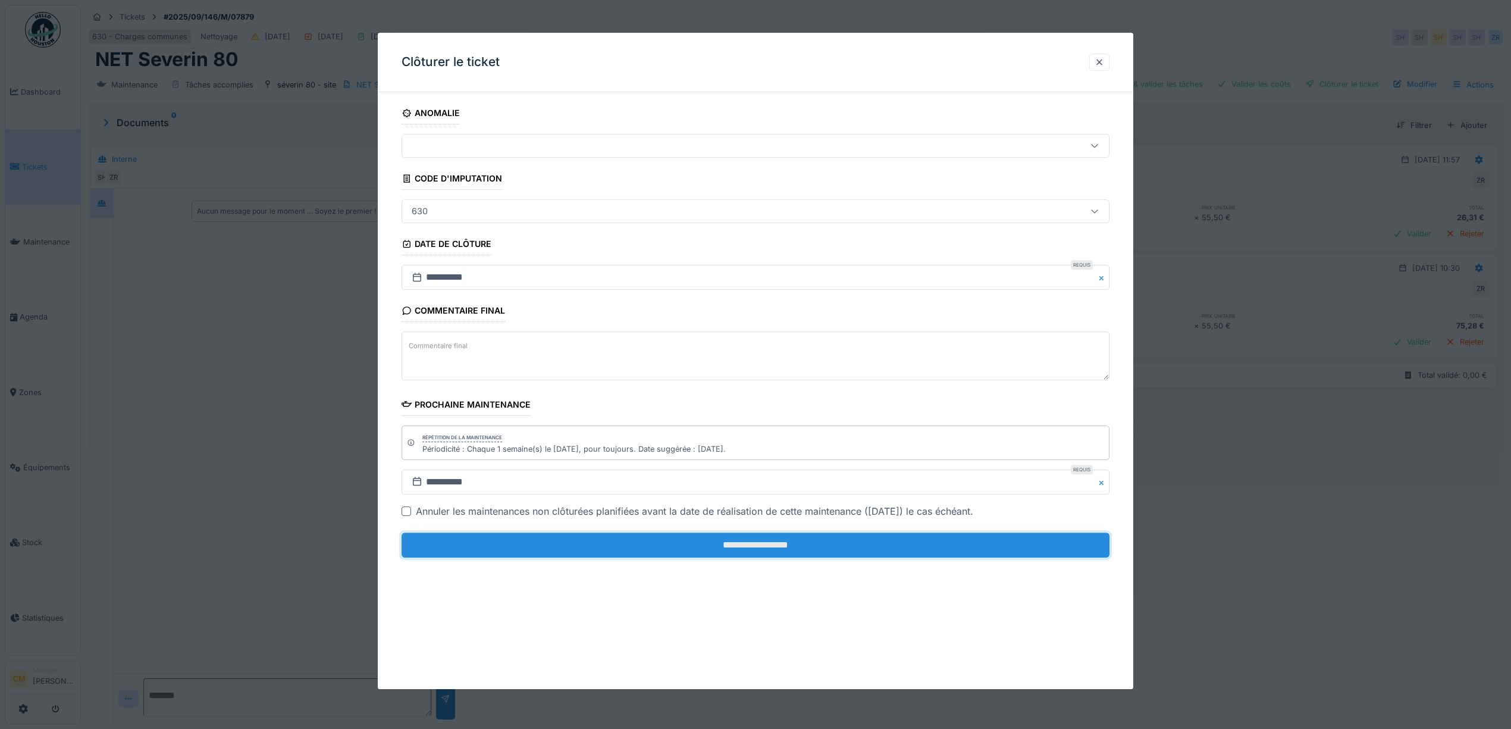
click at [781, 546] on input "**********" at bounding box center [756, 545] width 708 height 25
